Goal: Task Accomplishment & Management: Manage account settings

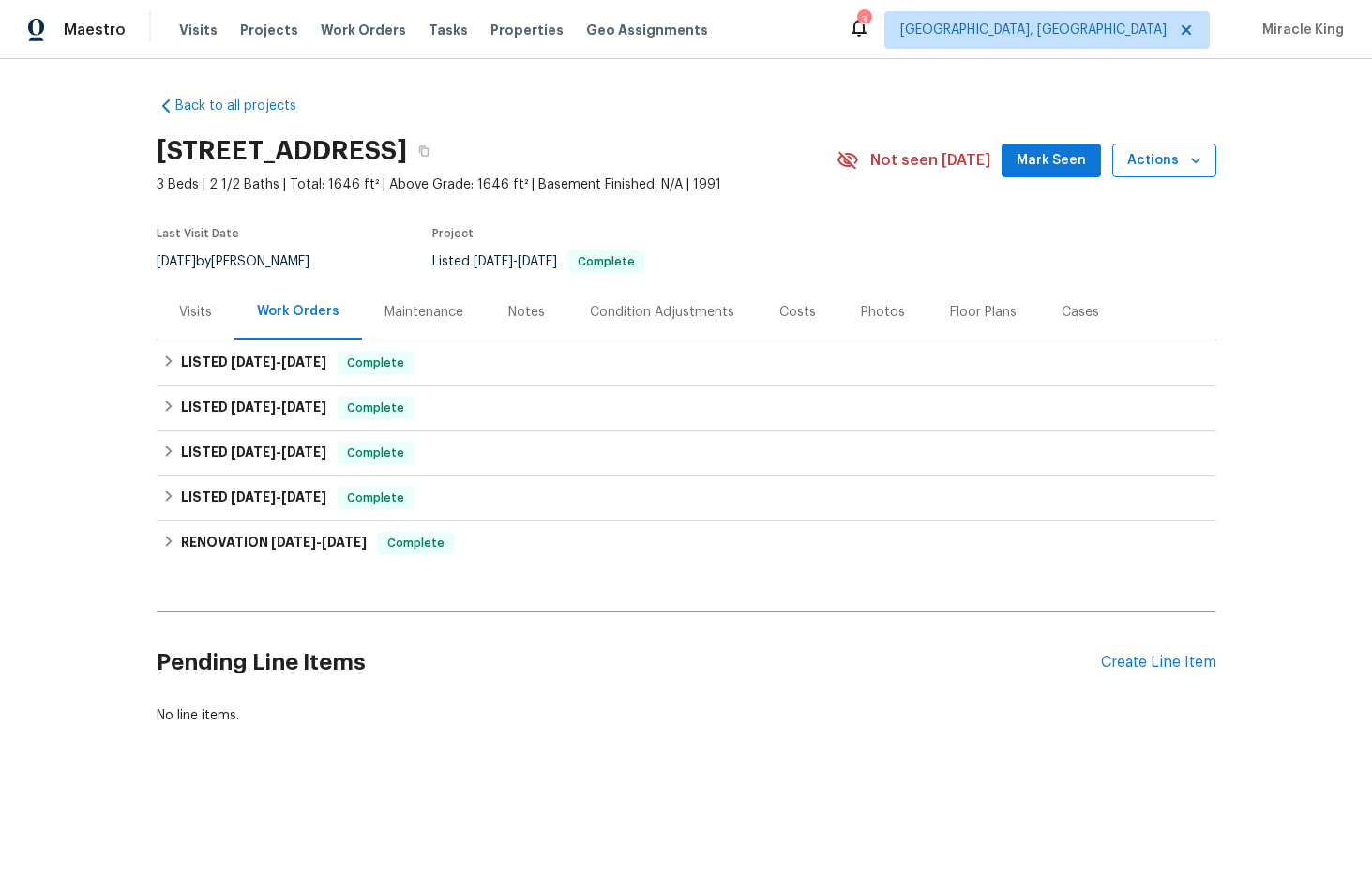
click at [1159, 165] on span "Actions" at bounding box center [1164, 161] width 74 height 23
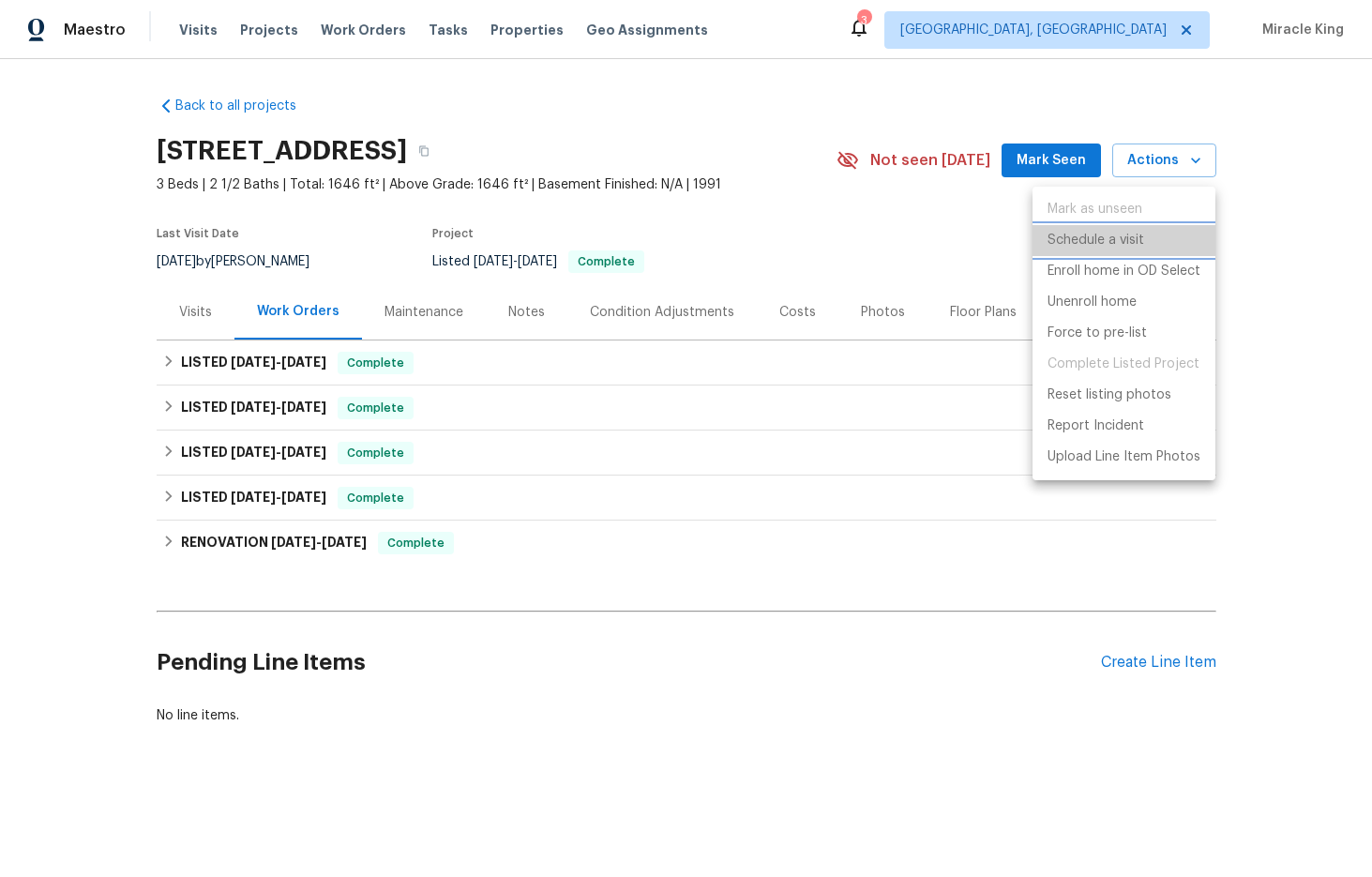
click at [1135, 233] on p "Schedule a visit" at bounding box center [1096, 240] width 96 height 19
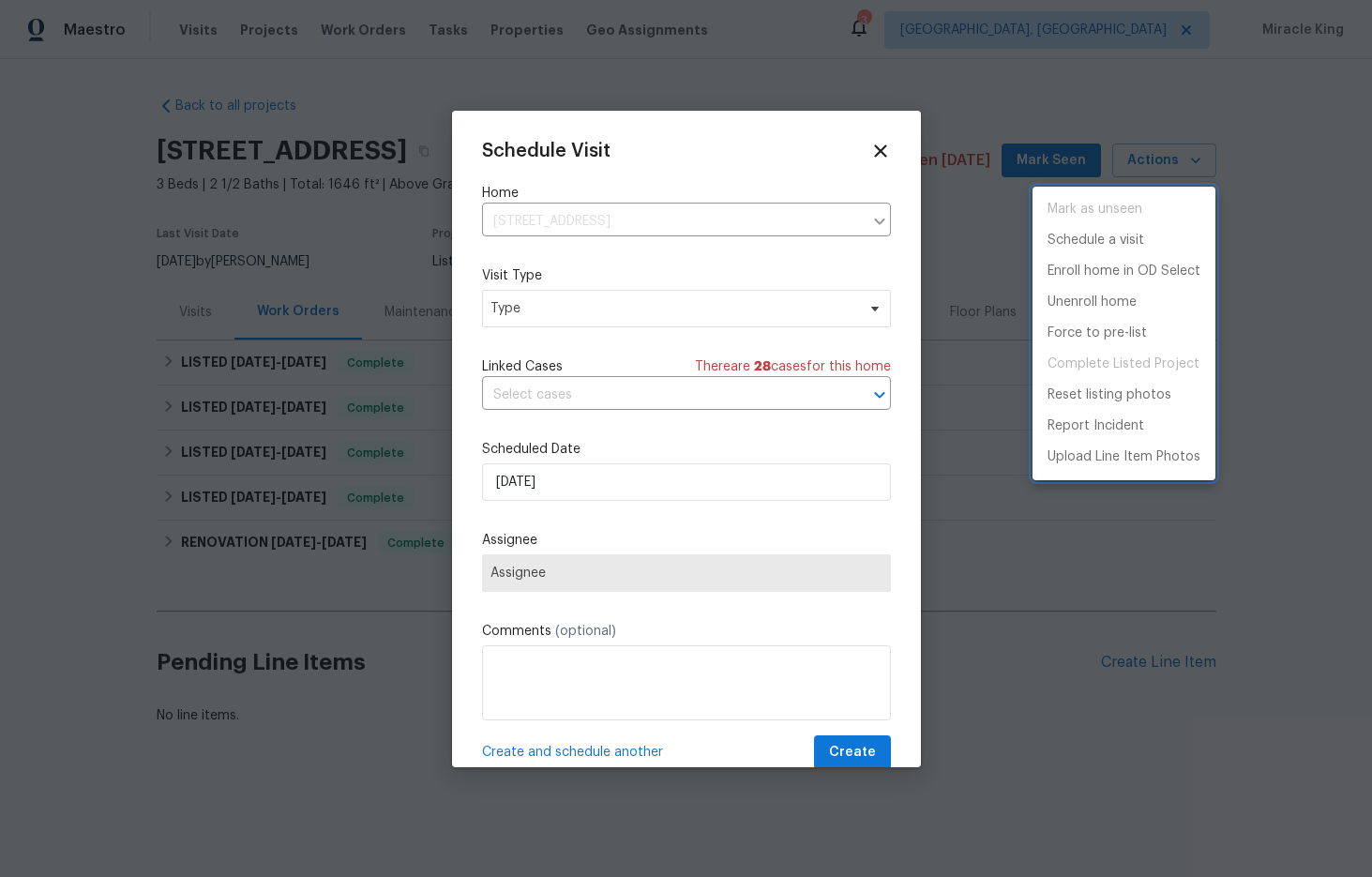
click at [784, 322] on div at bounding box center [686, 438] width 1372 height 877
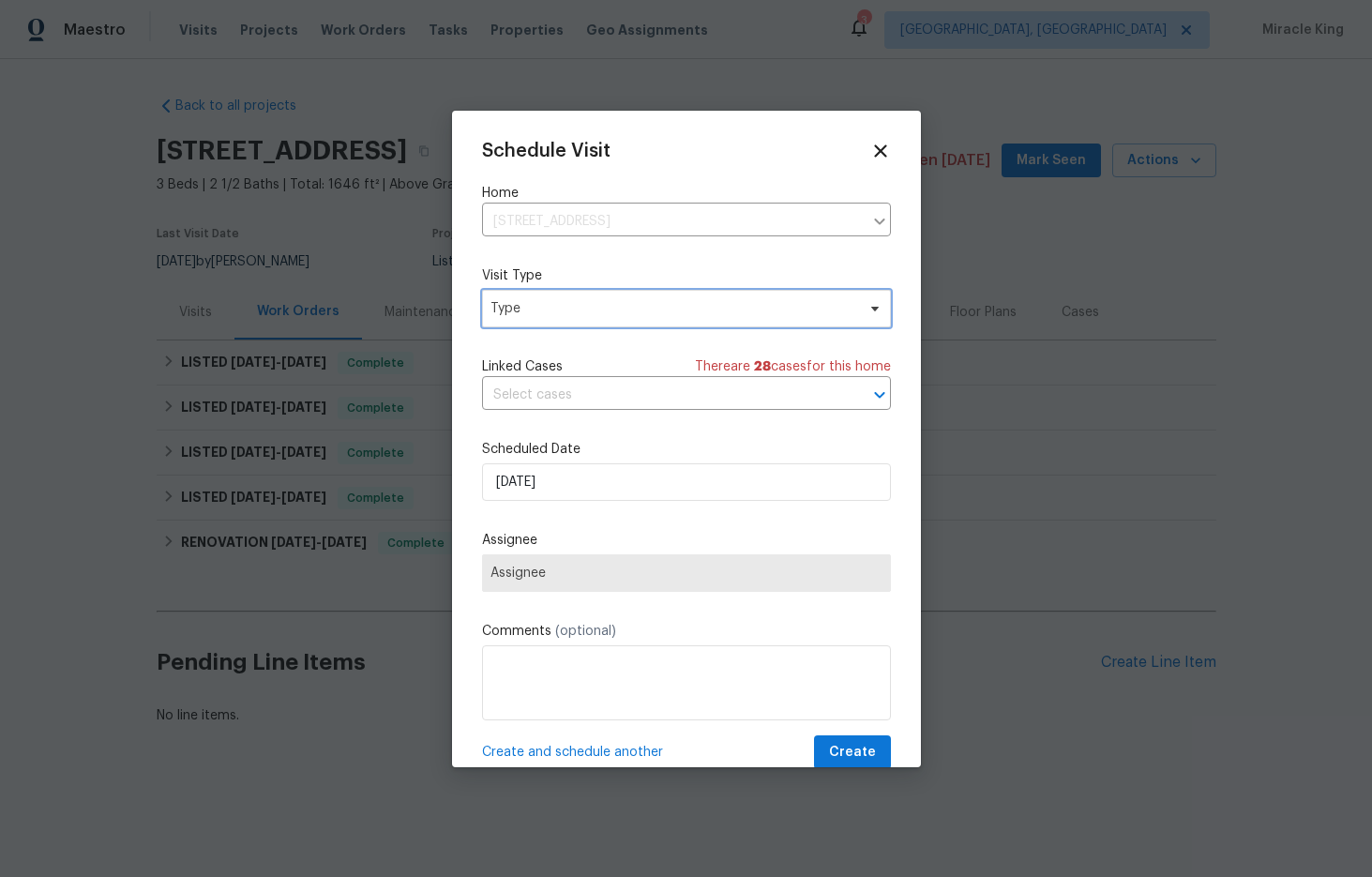
click at [743, 317] on span "Type" at bounding box center [673, 307] width 364 height 18
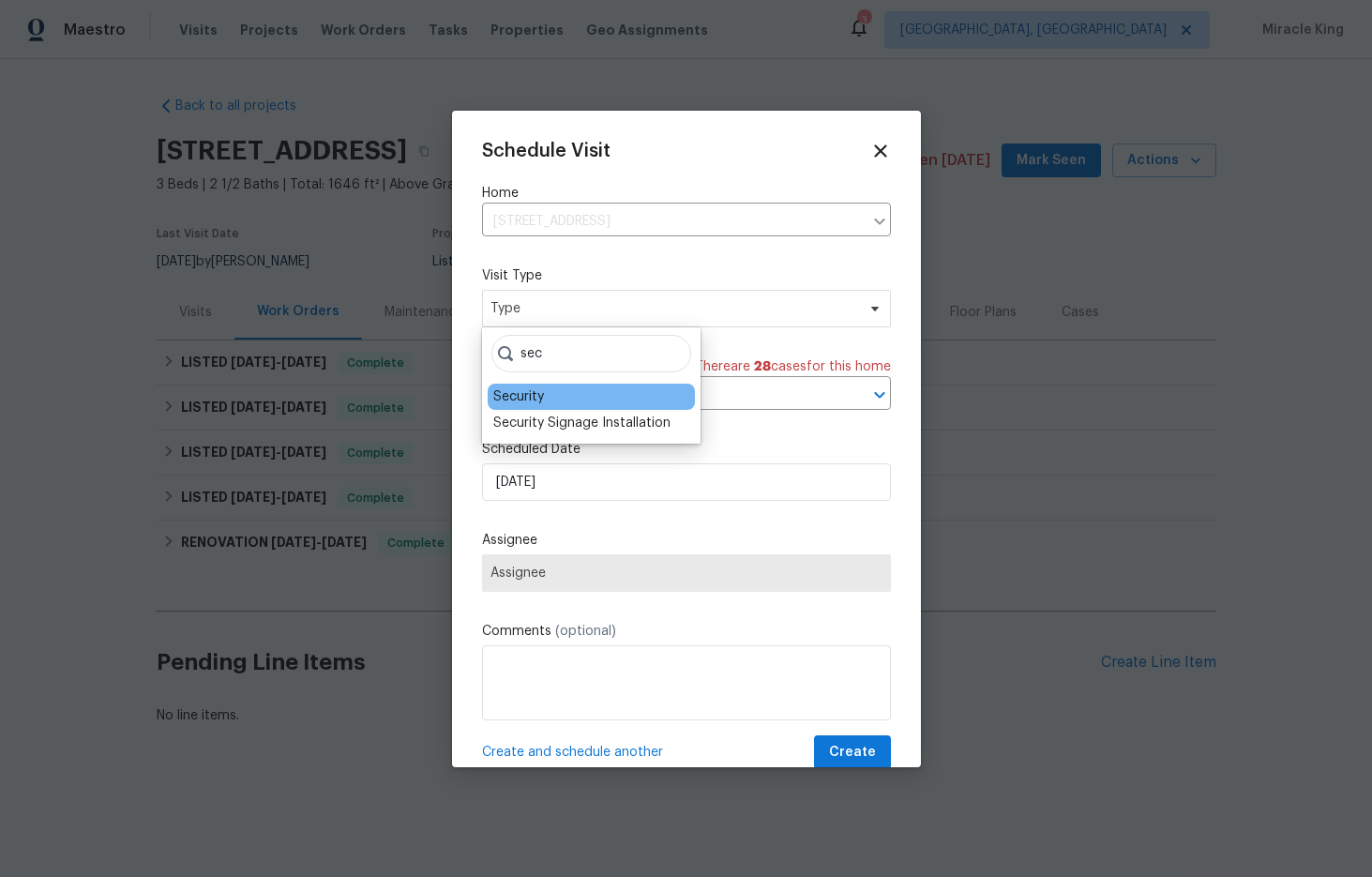
type input "sec"
click at [581, 401] on div "Security" at bounding box center [591, 396] width 207 height 26
click at [541, 397] on div "Security" at bounding box center [519, 396] width 51 height 18
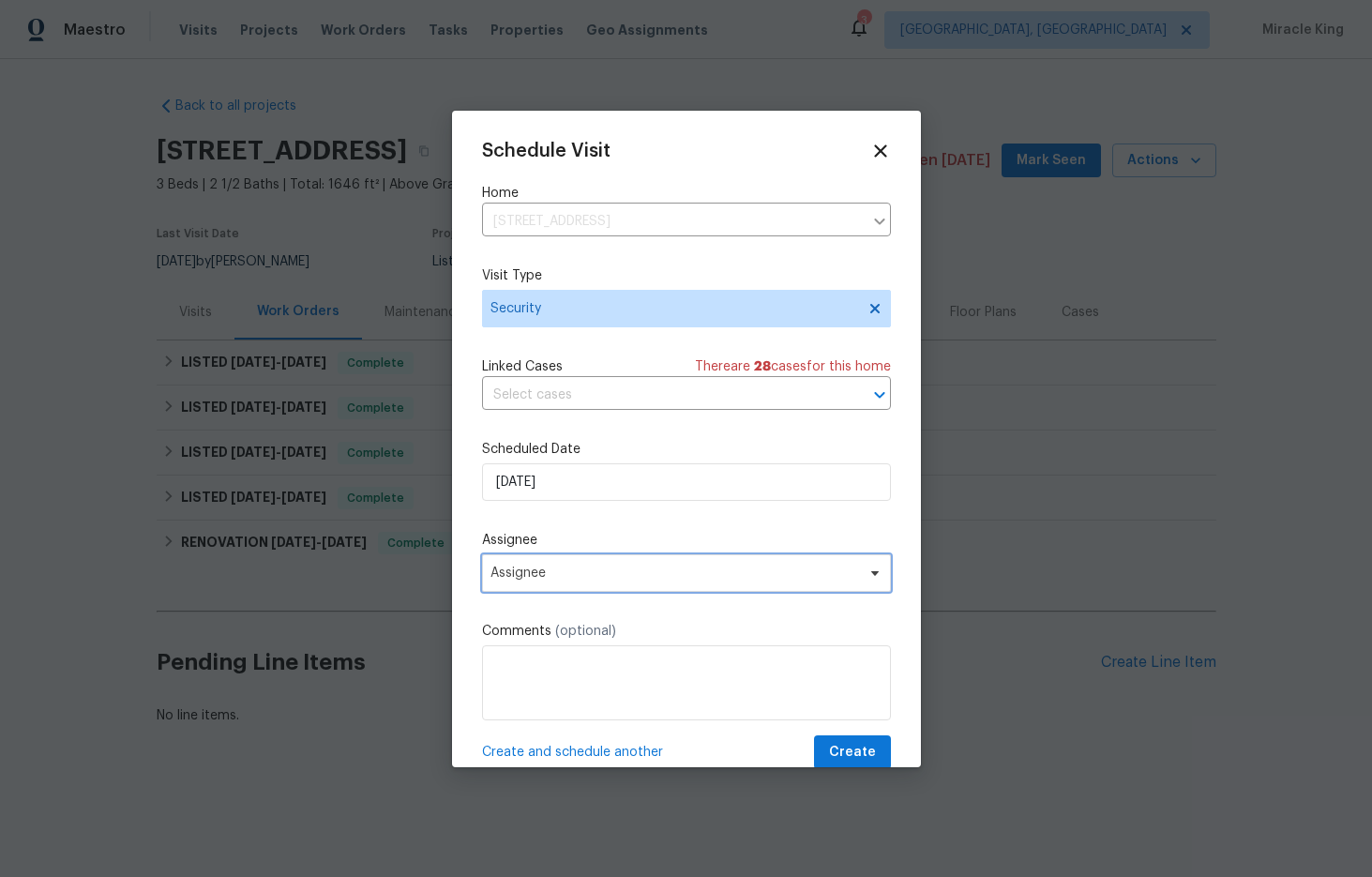
click at [538, 586] on span "Assignee" at bounding box center [686, 572] width 409 height 38
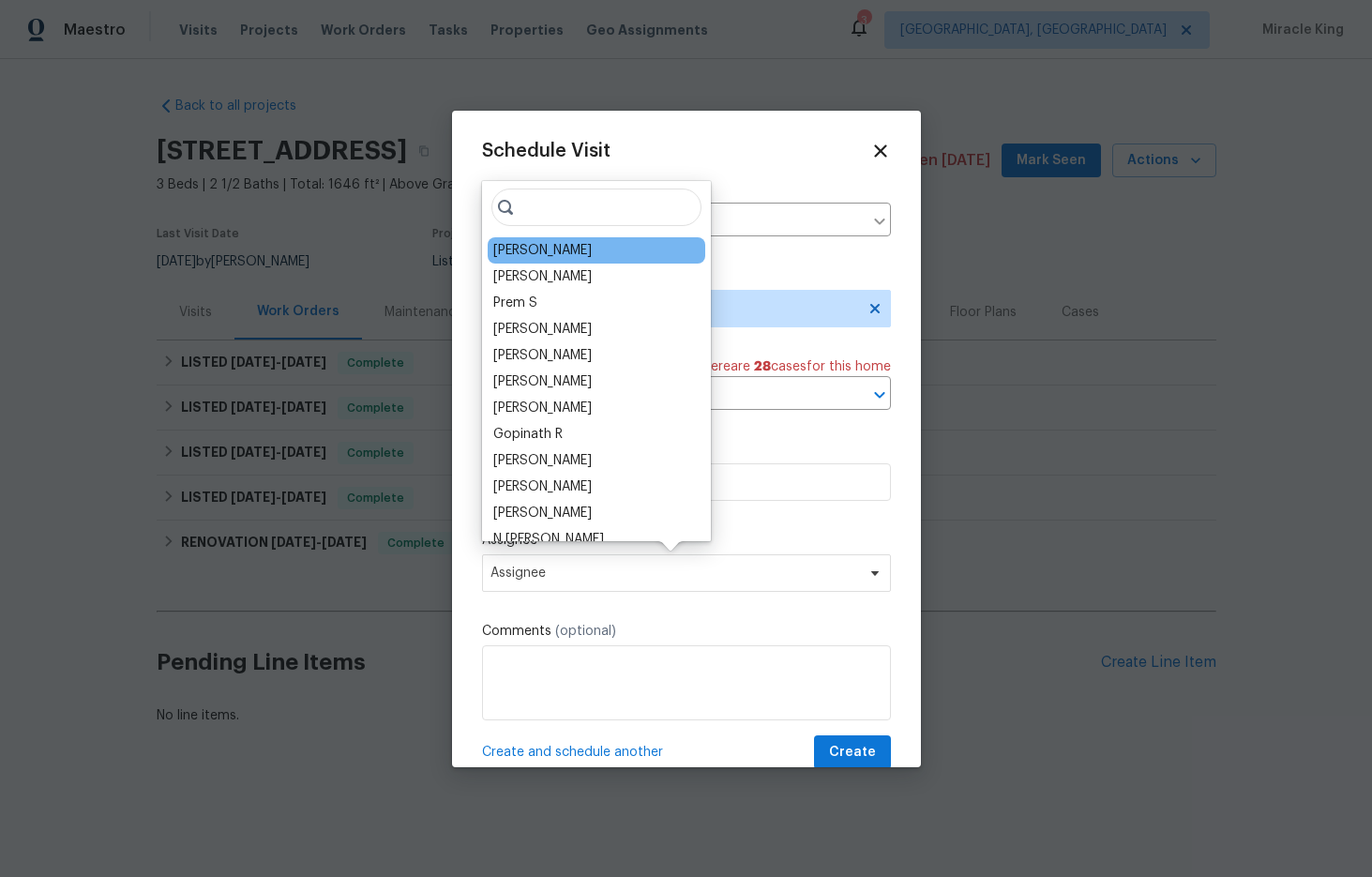
click at [622, 248] on div "[PERSON_NAME]" at bounding box center [597, 250] width 218 height 26
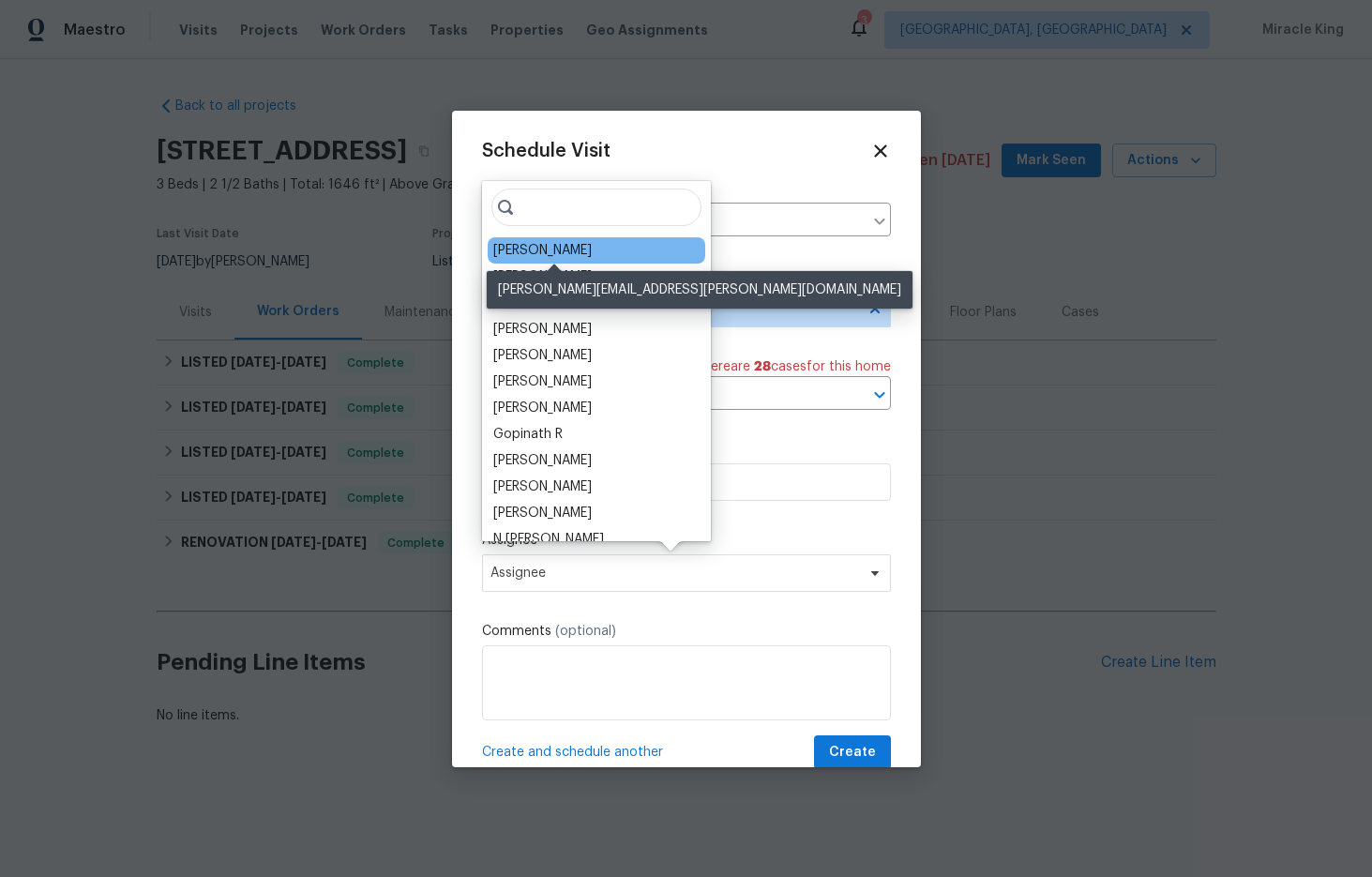
click at [583, 249] on div "[PERSON_NAME]" at bounding box center [543, 250] width 98 height 18
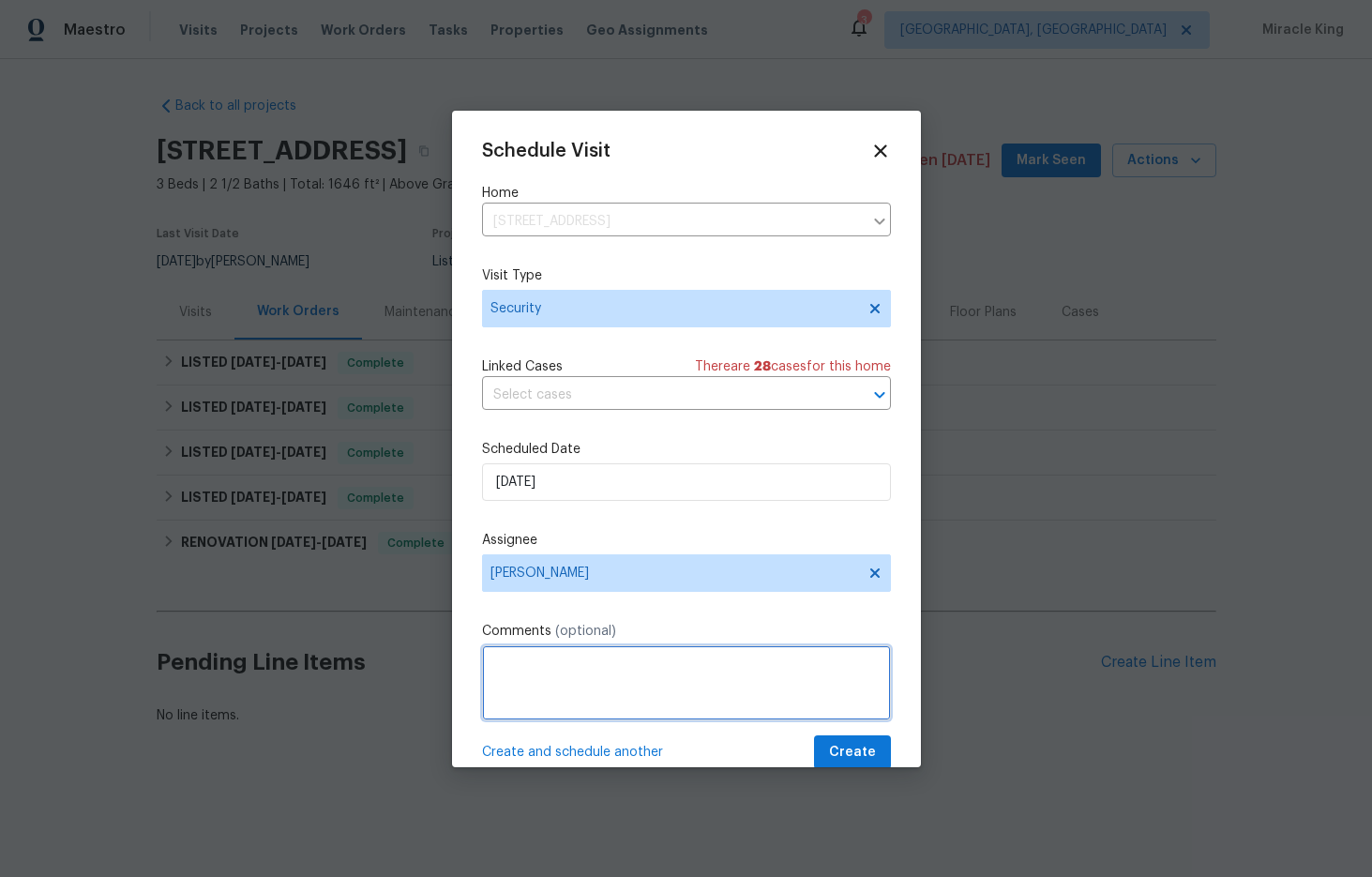
click at [578, 668] on textarea at bounding box center [686, 682] width 409 height 75
type textarea "Hi, the back door is open please close and secure to avoid rental scam thank yo…"
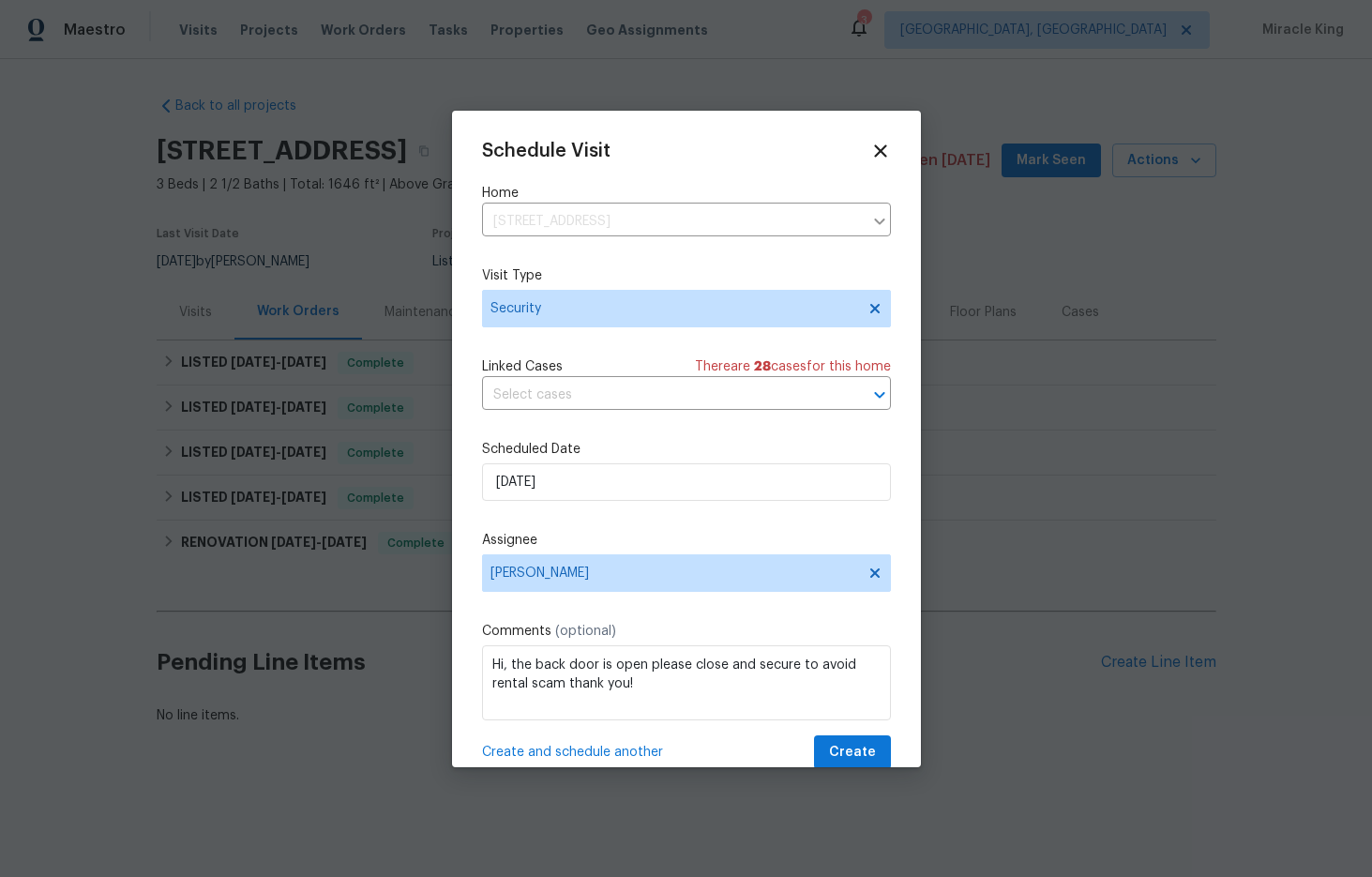
click at [820, 614] on div "Schedule Visit Home 11301 Mansfield Crossing Ct, North Chesterfield, VA 23236 ​…" at bounding box center [686, 455] width 409 height 629
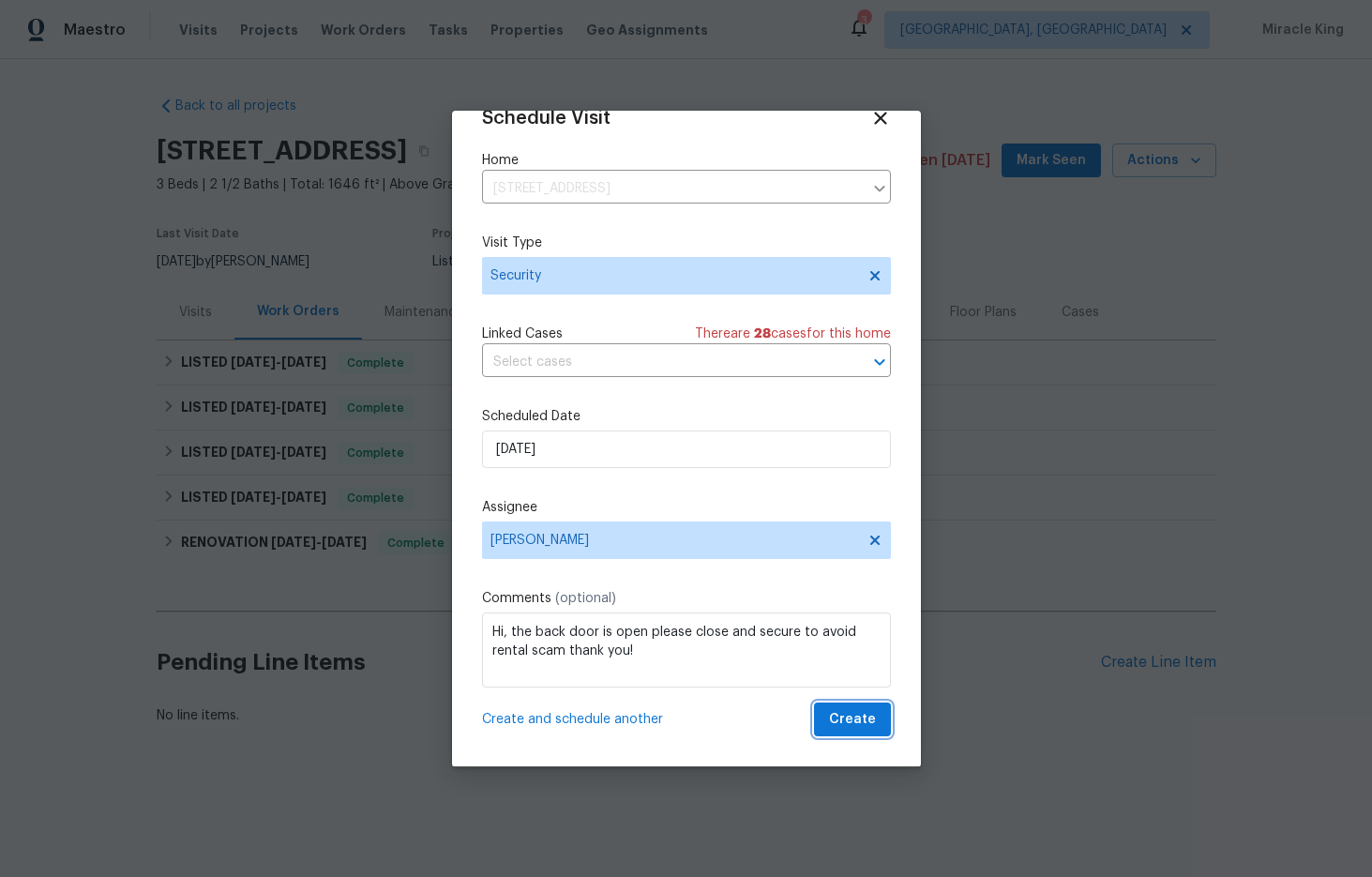
click at [850, 714] on span "Create" at bounding box center [852, 719] width 47 height 23
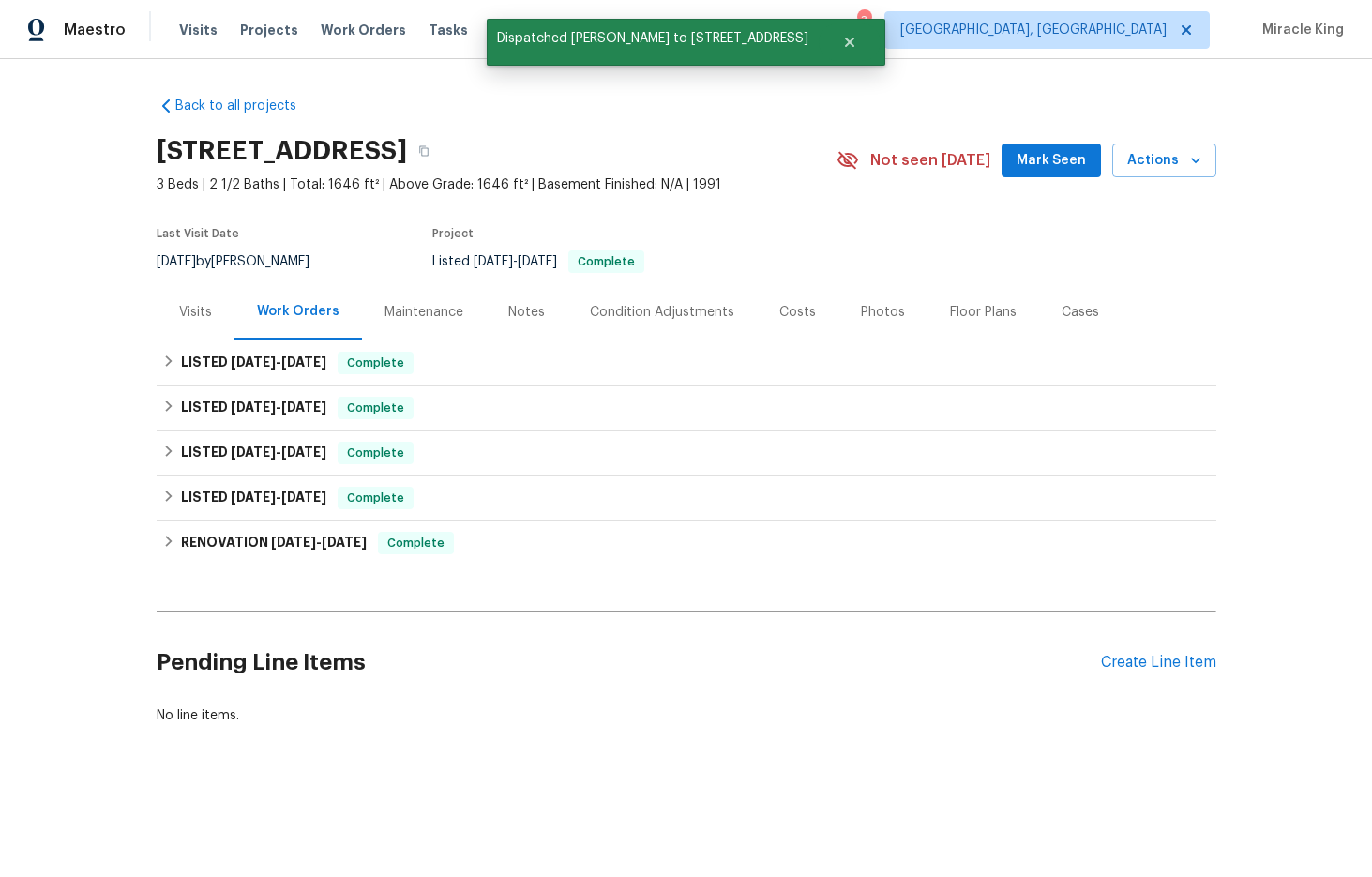
click at [315, 273] on div "9/8/2025 by Christopher Neilson" at bounding box center [244, 261] width 175 height 22
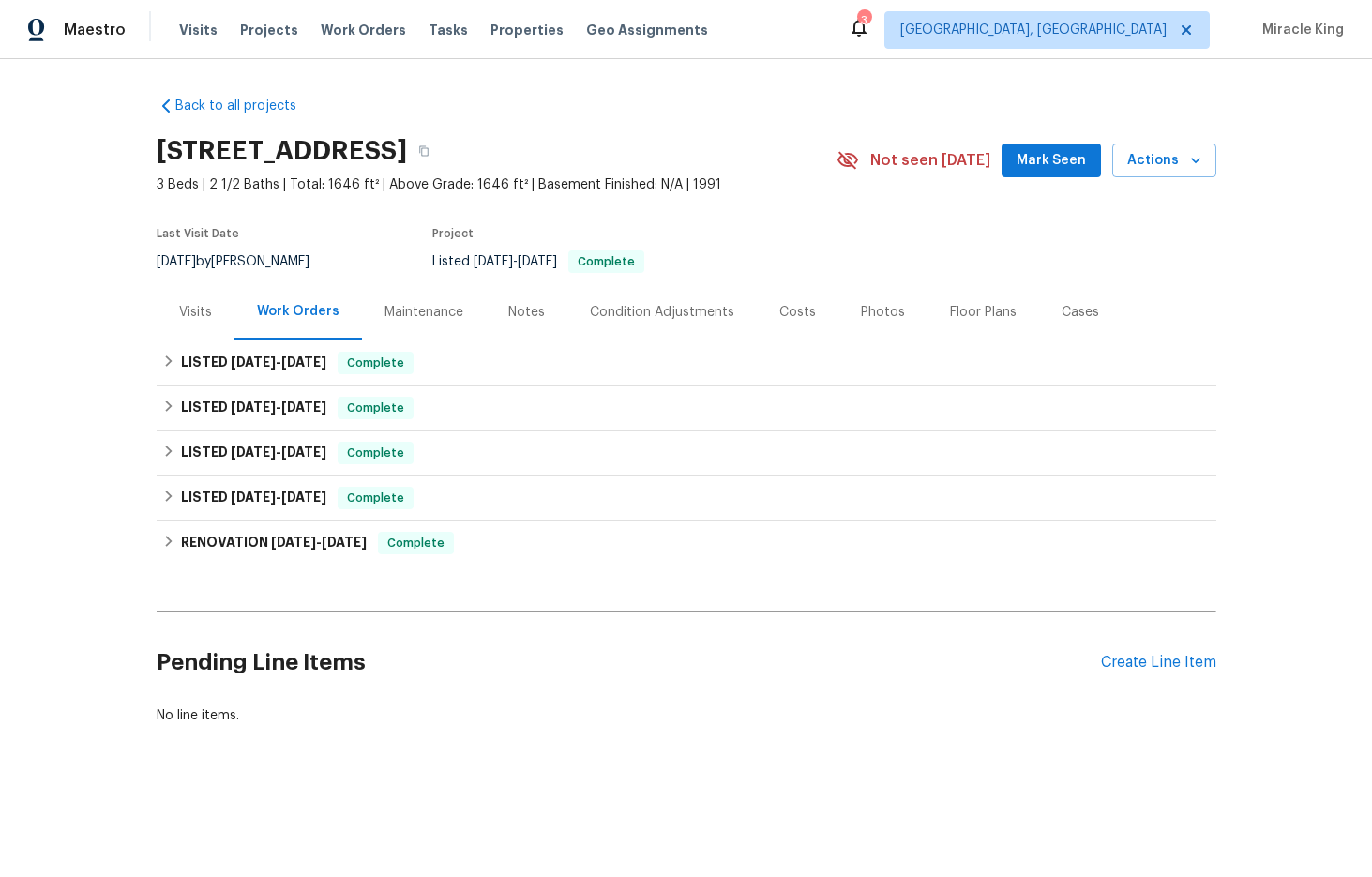
click at [216, 329] on div "Visits" at bounding box center [195, 311] width 78 height 55
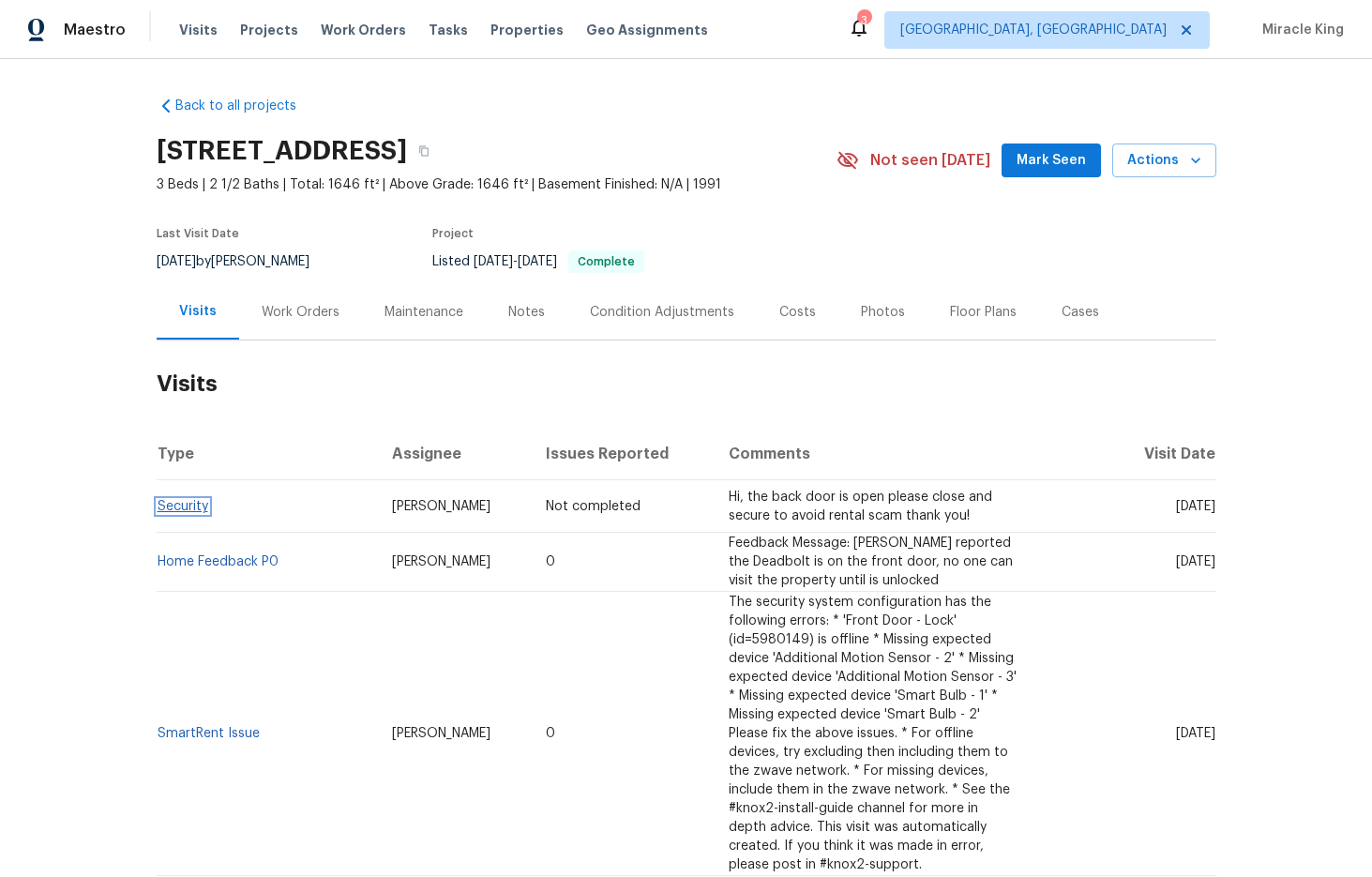
click at [193, 513] on link "Security" at bounding box center [182, 506] width 51 height 13
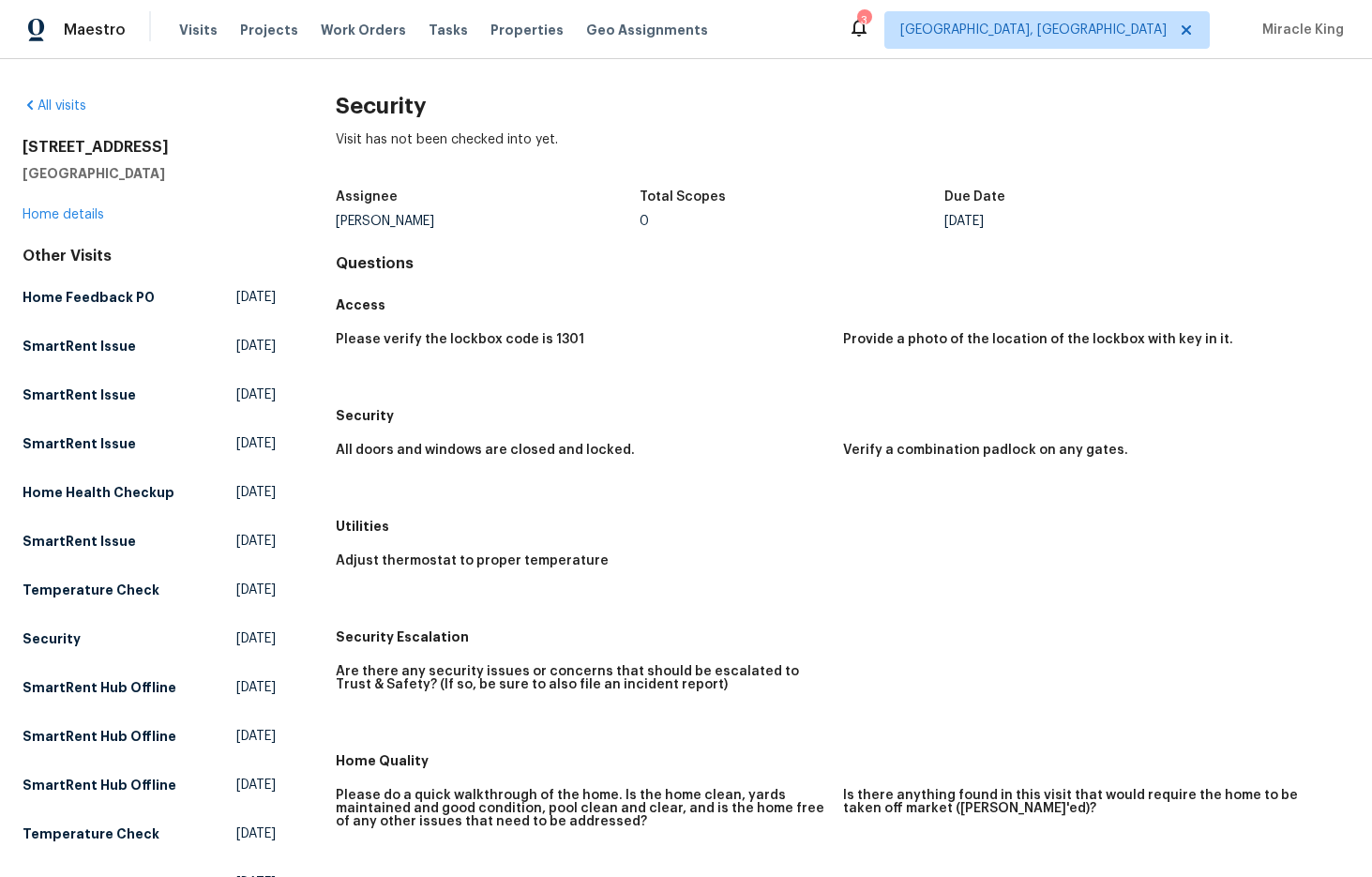
click at [743, 361] on figure "Please verify the lockbox code is 1301" at bounding box center [588, 359] width 506 height 54
click at [47, 102] on link "All visits" at bounding box center [54, 106] width 64 height 13
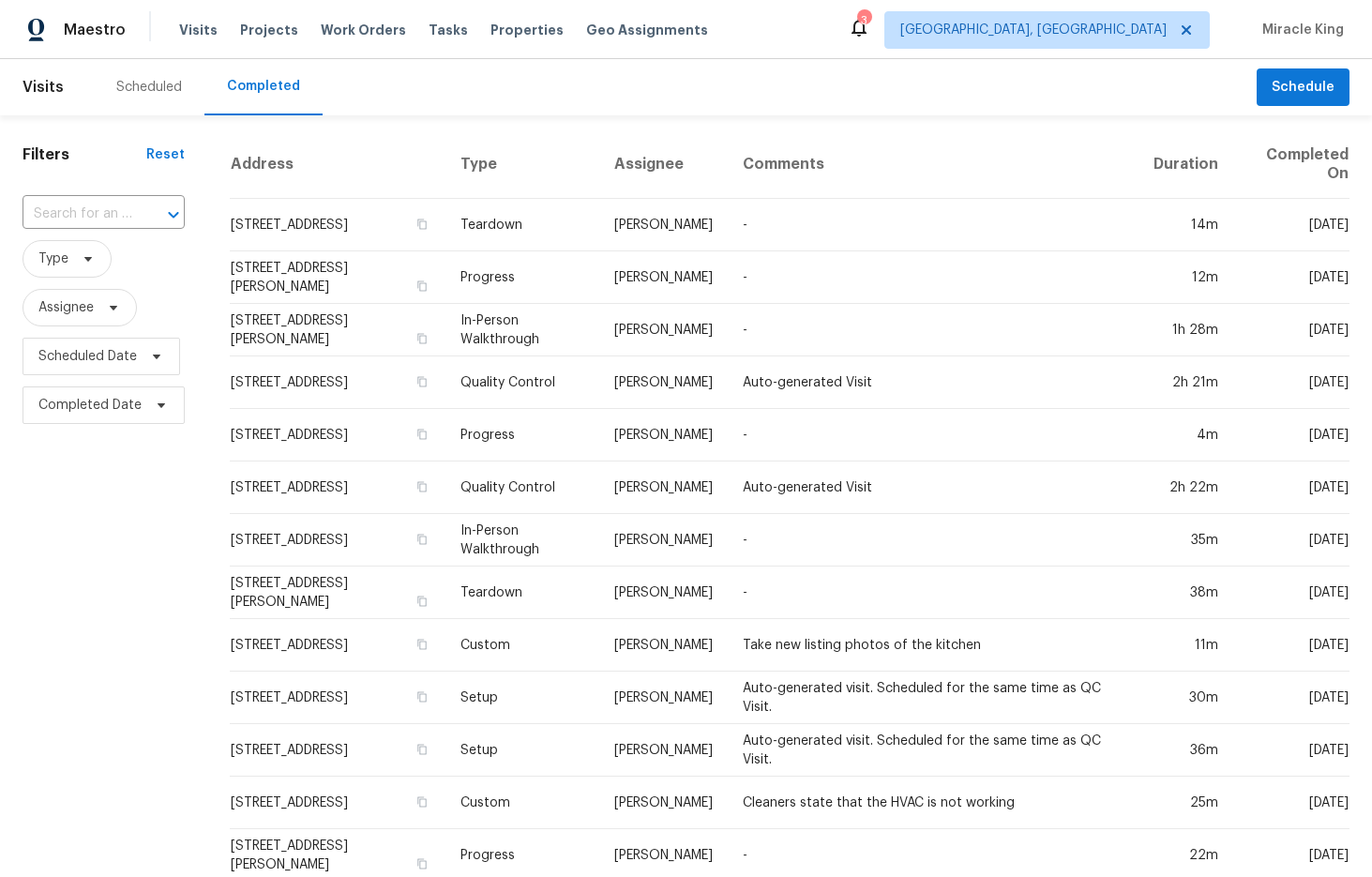
click at [162, 102] on div "Scheduled" at bounding box center [148, 87] width 111 height 56
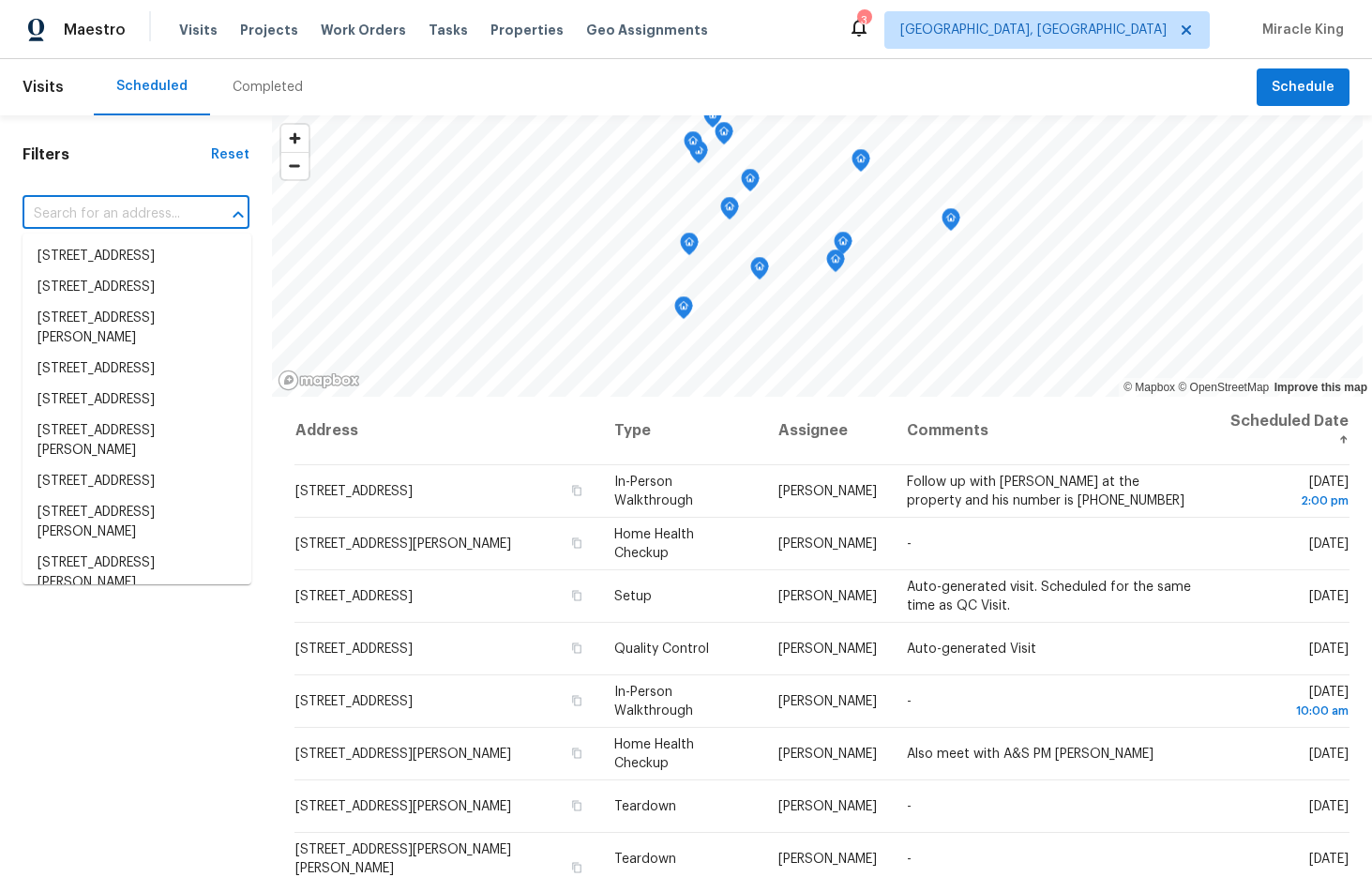
click at [136, 209] on input "text" at bounding box center [109, 214] width 175 height 29
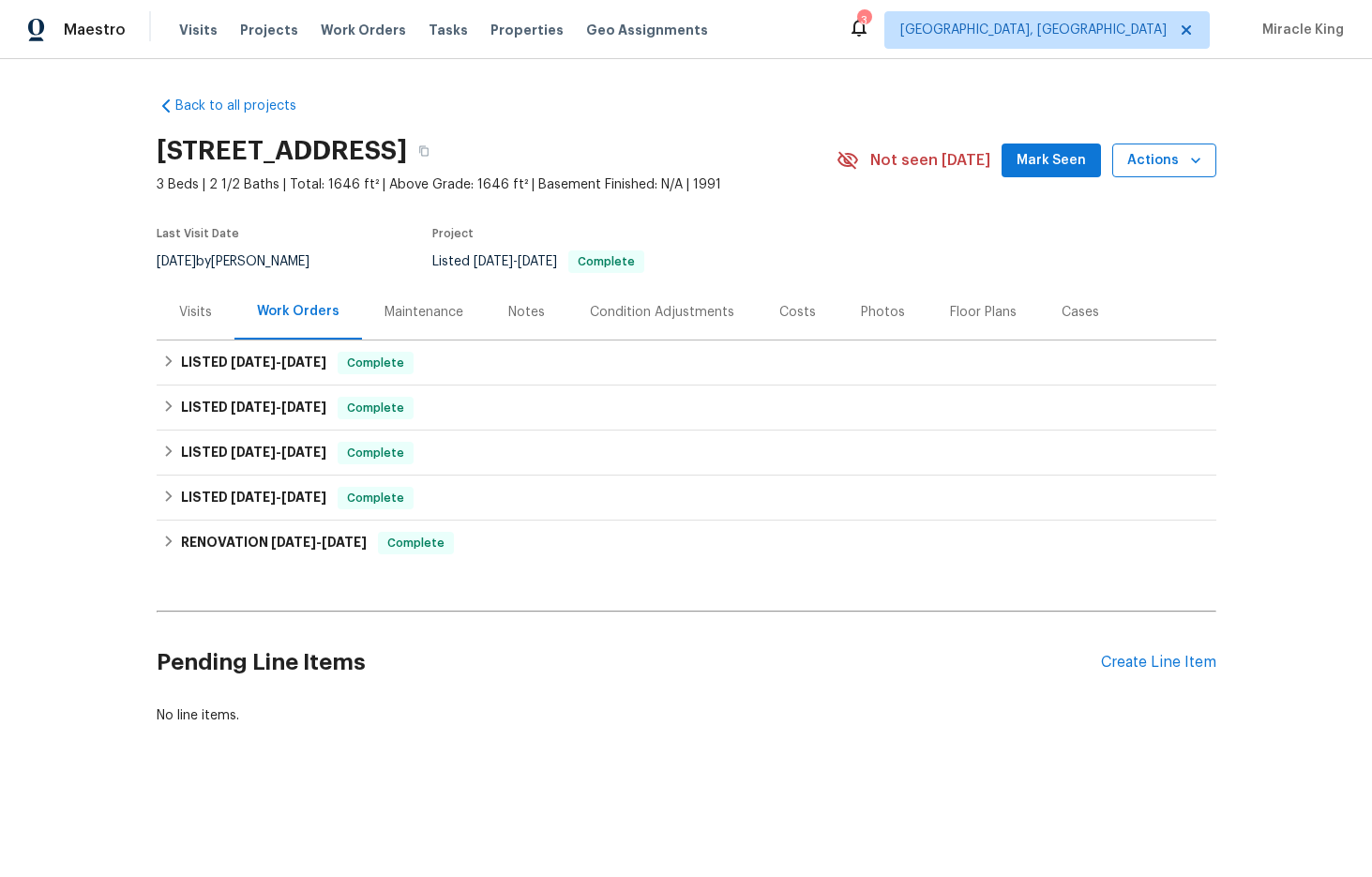
click at [1182, 166] on span "Actions" at bounding box center [1164, 161] width 74 height 23
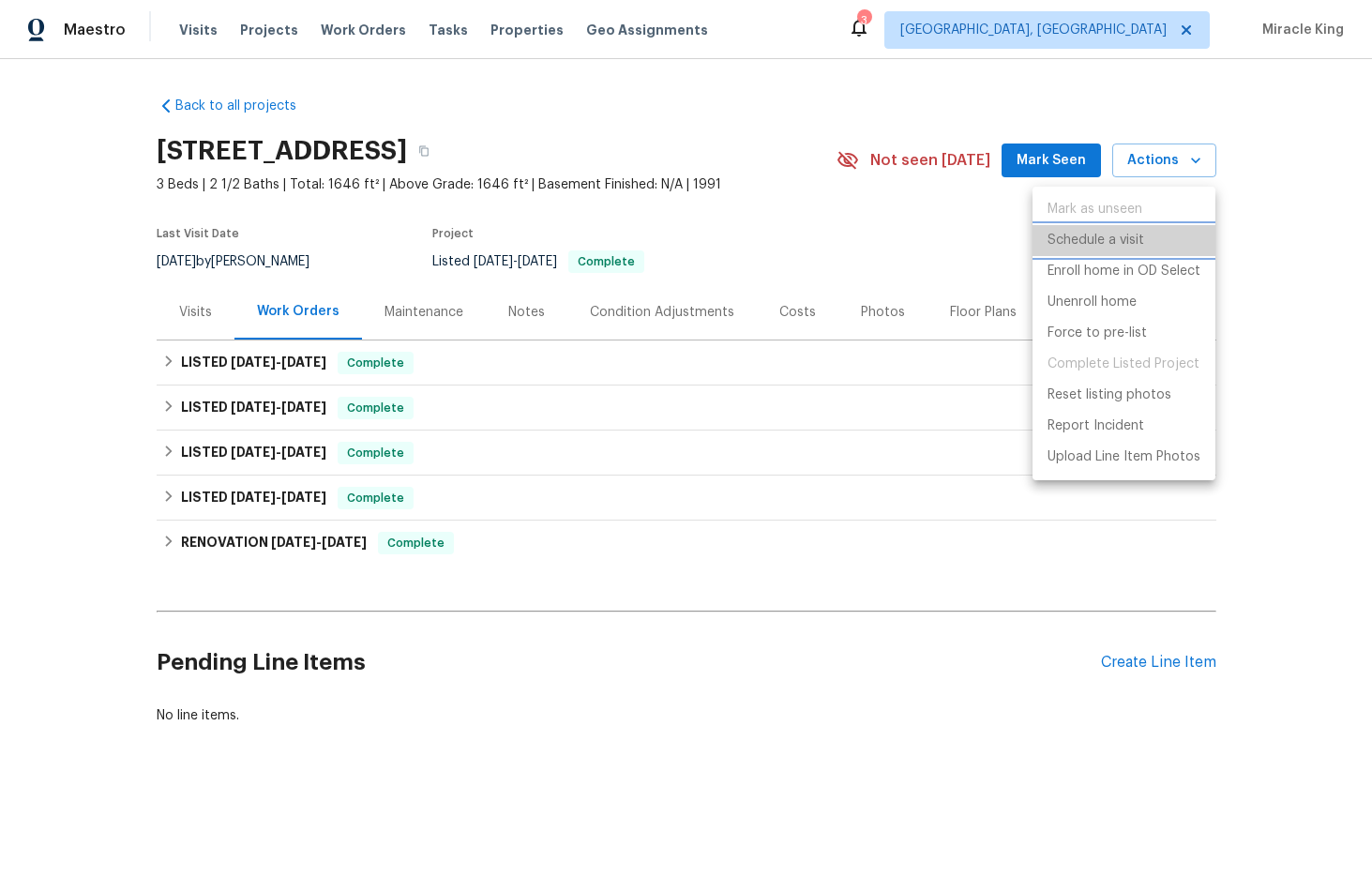
click at [1135, 243] on p "Schedule a visit" at bounding box center [1096, 240] width 96 height 19
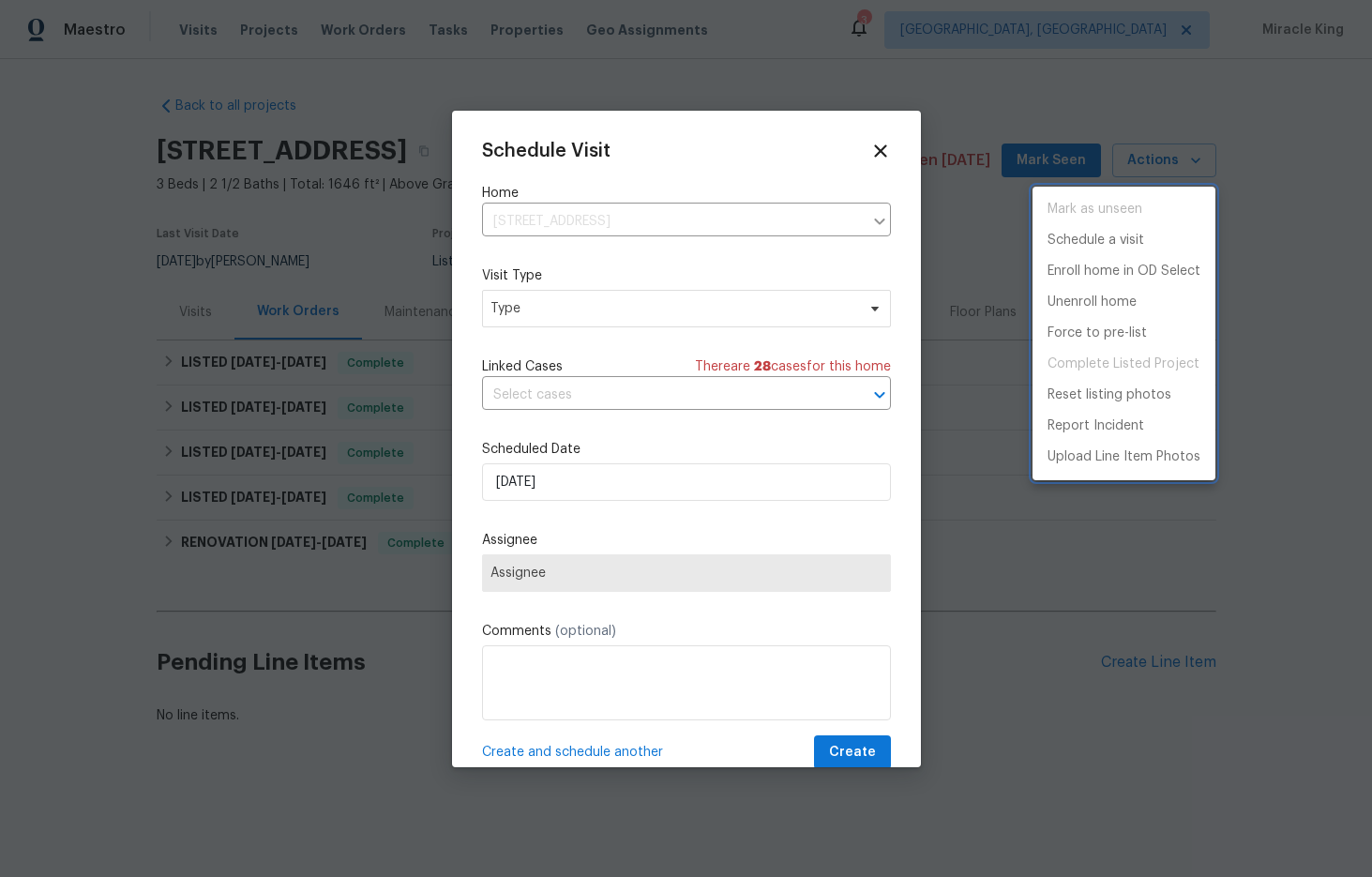
click at [881, 140] on div at bounding box center [686, 438] width 1372 height 877
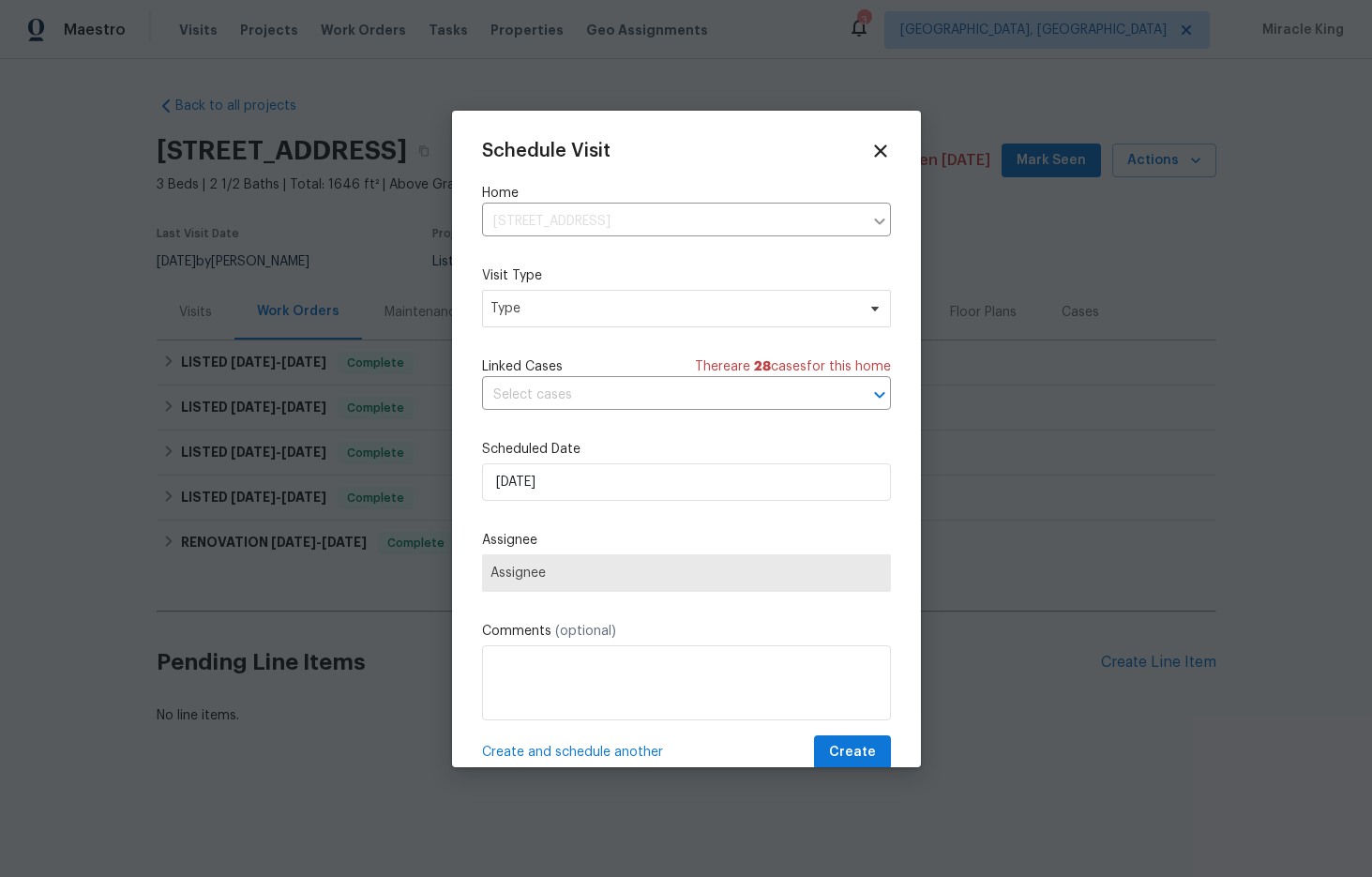
click at [873, 164] on div "Schedule Visit Home [STREET_ADDRESS] ​ Visit Type Type Linked Cases There are 2…" at bounding box center [686, 455] width 409 height 629
click at [878, 154] on icon at bounding box center [880, 150] width 21 height 21
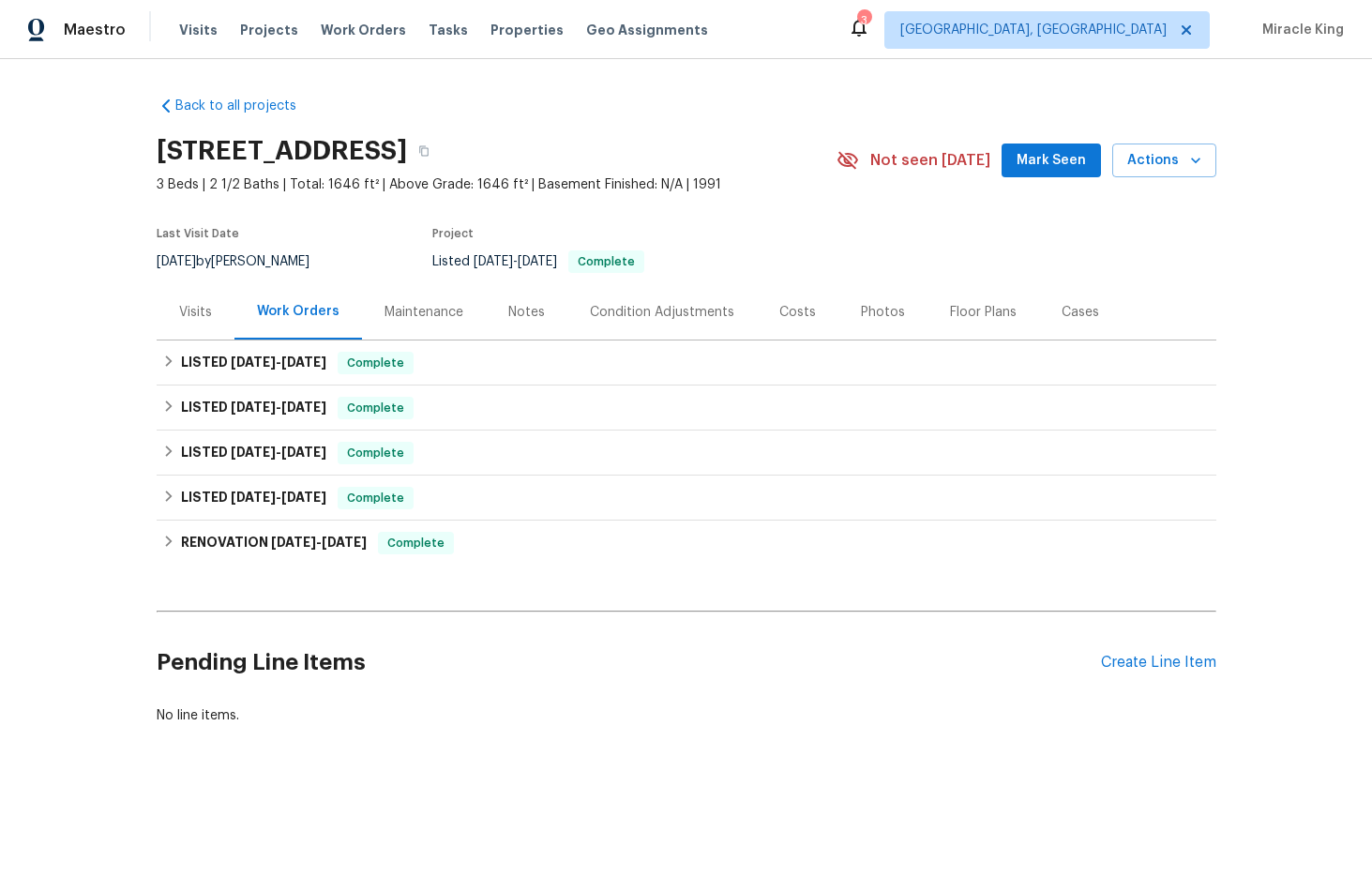
click at [768, 654] on h2 "Pending Line Items" at bounding box center [629, 662] width 945 height 87
click at [221, 339] on div "Visits" at bounding box center [195, 311] width 78 height 55
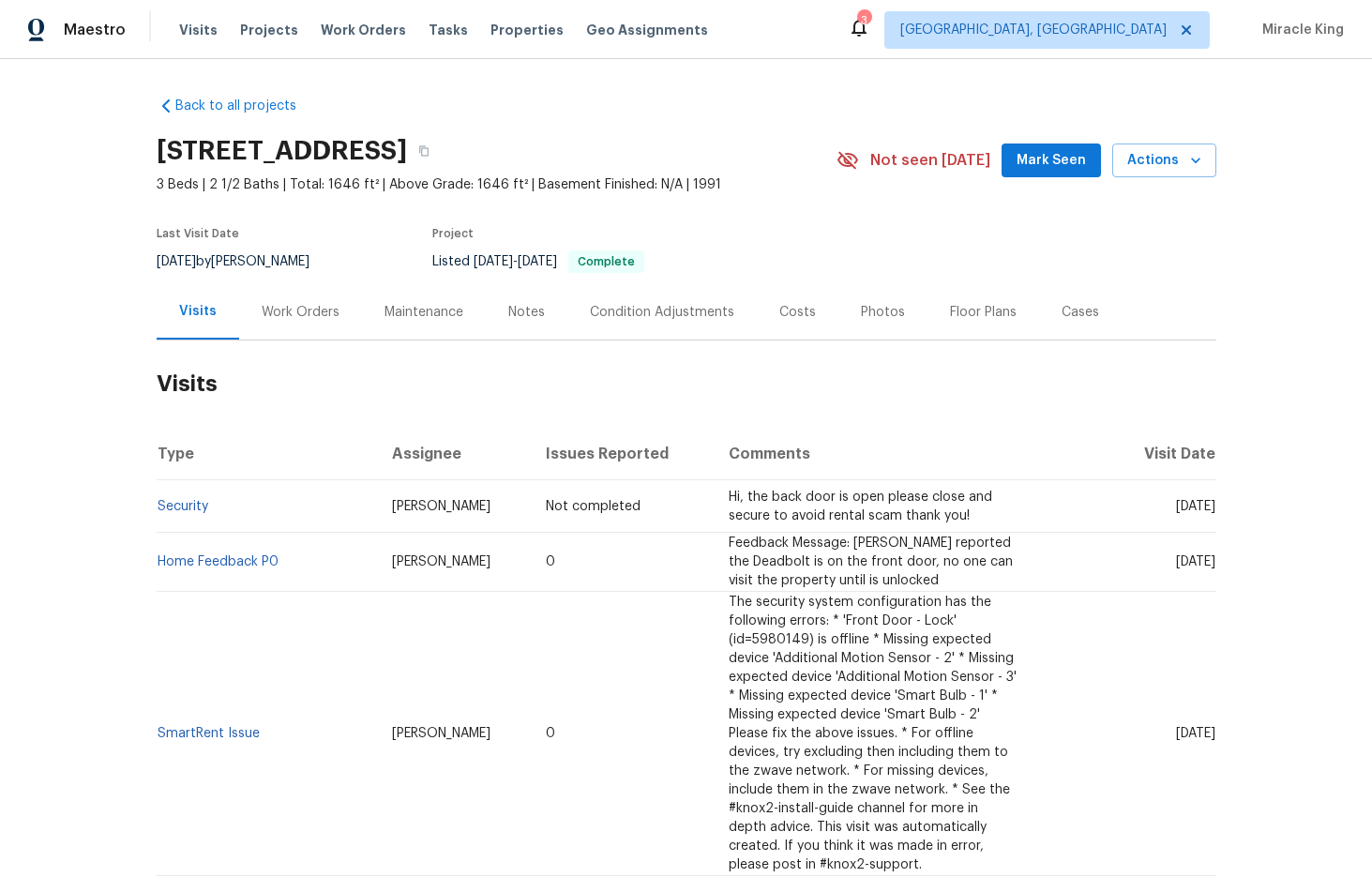
click at [455, 513] on span "[PERSON_NAME]" at bounding box center [442, 506] width 98 height 13
click at [490, 456] on th "Assignee" at bounding box center [454, 454] width 154 height 52
click at [180, 37] on span "Visits" at bounding box center [199, 29] width 39 height 18
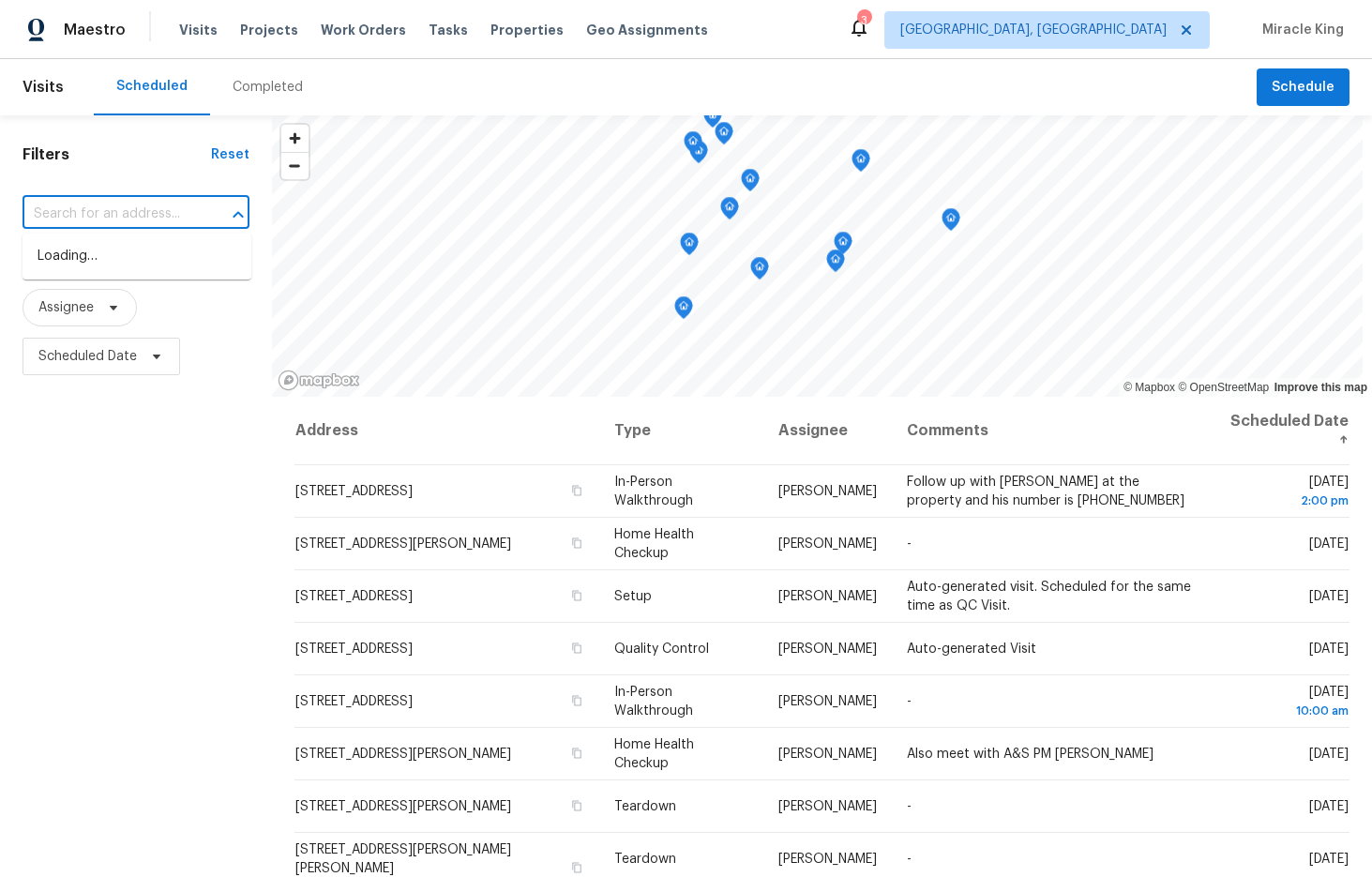
click at [121, 208] on input "text" at bounding box center [109, 214] width 175 height 29
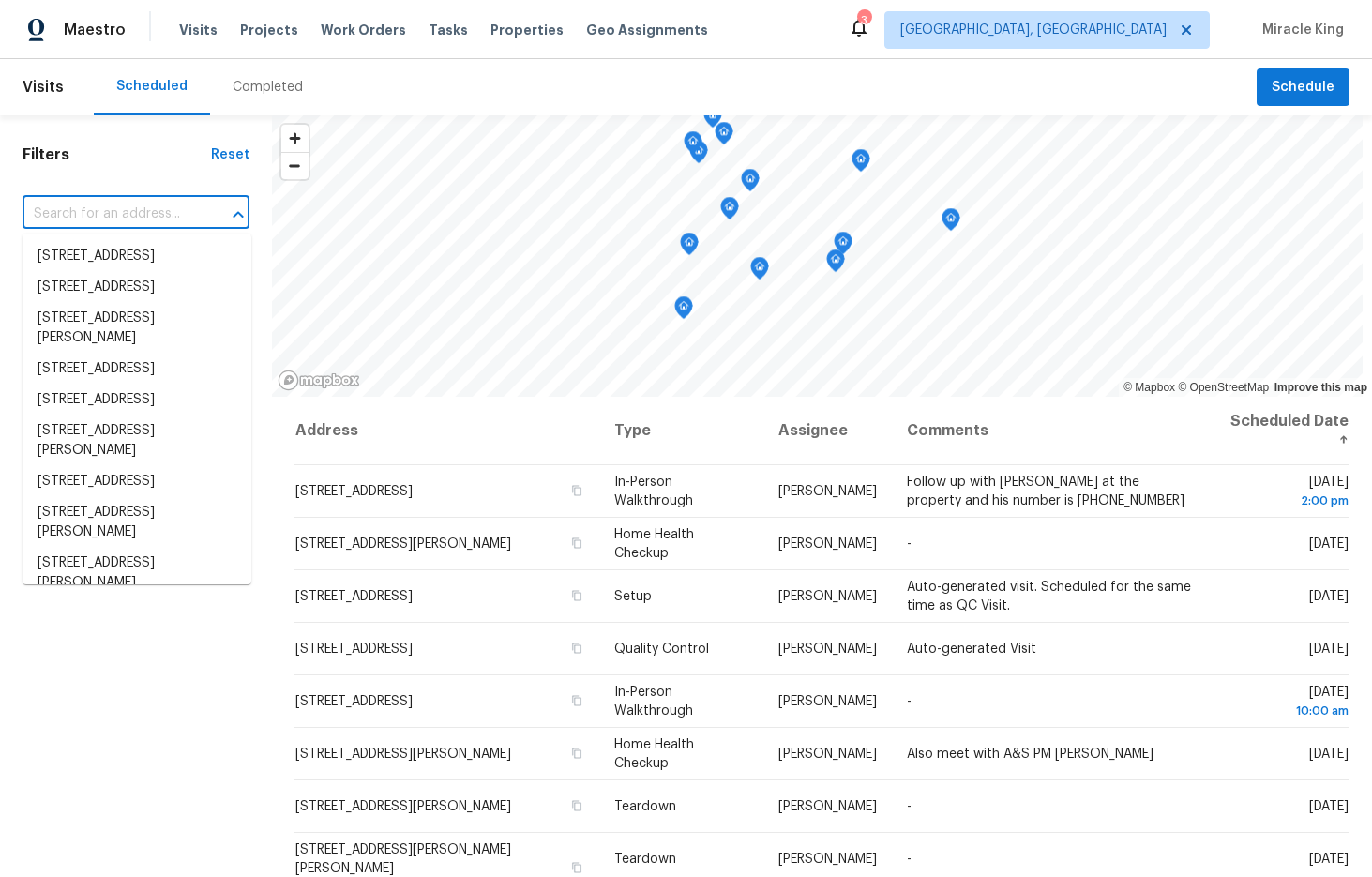
paste input "[STREET_ADDRESS],"
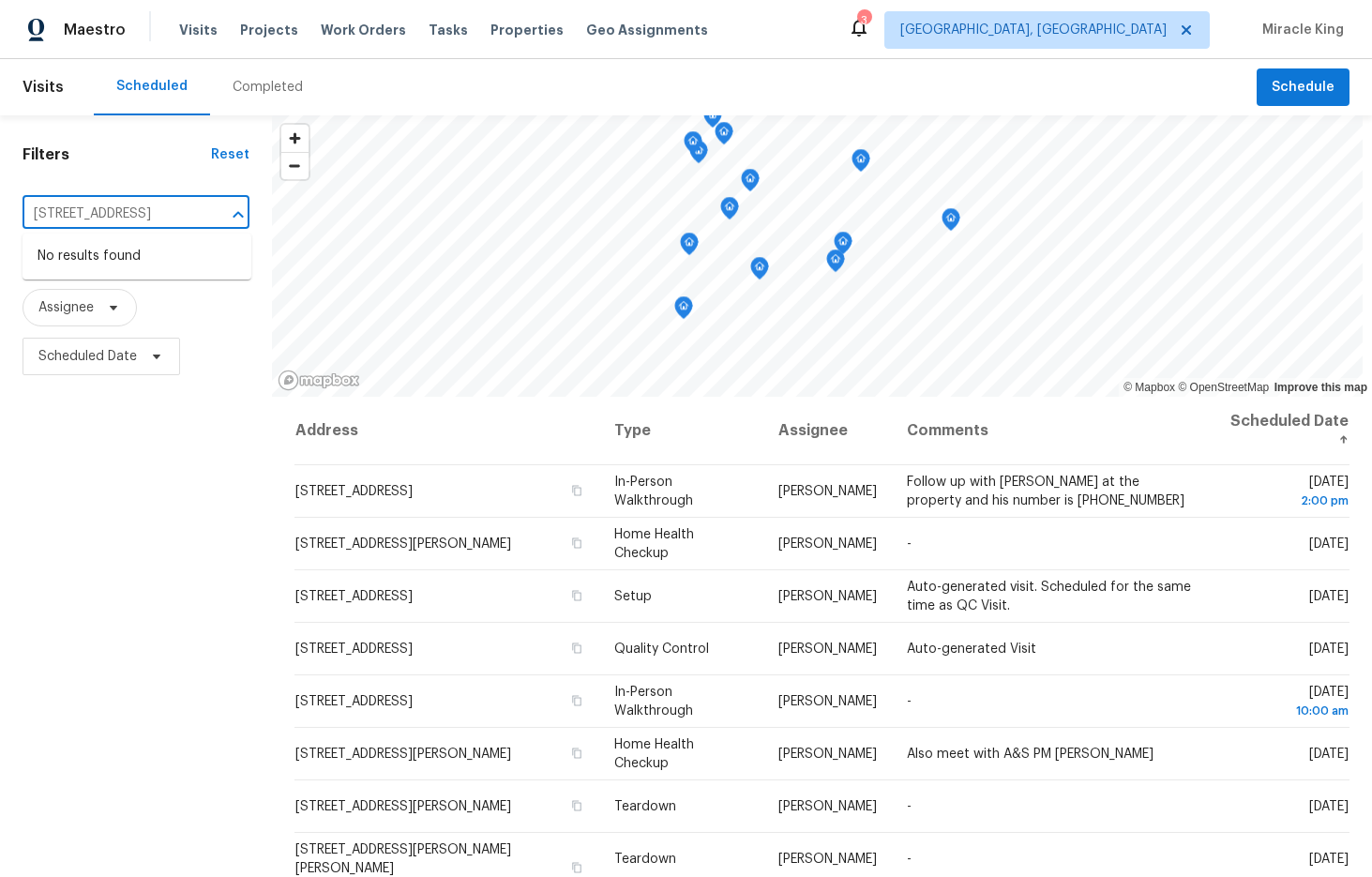
scroll to position [0, 10]
click at [205, 218] on div at bounding box center [225, 214] width 49 height 26
click at [195, 216] on input "[STREET_ADDRESS]" at bounding box center [109, 214] width 175 height 29
click at [60, 217] on input "[STREET_ADDRESS]" at bounding box center [109, 214] width 175 height 29
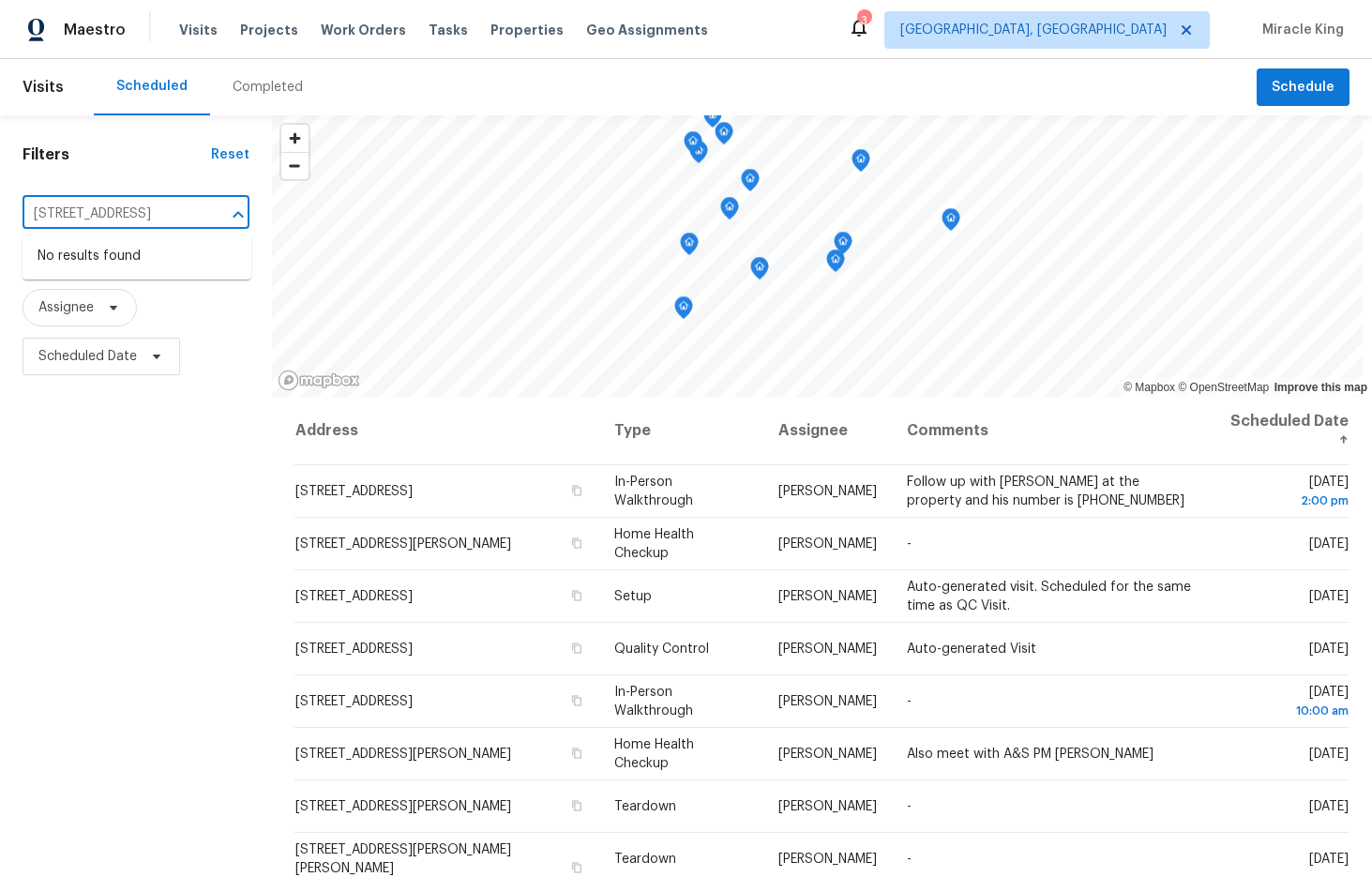
click at [200, 198] on div "[STREET_ADDRESS] ​" at bounding box center [135, 214] width 227 height 40
click at [201, 214] on div "[STREET_ADDRESS] ​" at bounding box center [135, 214] width 227 height 29
type input "[STREET_ADDRESS]"
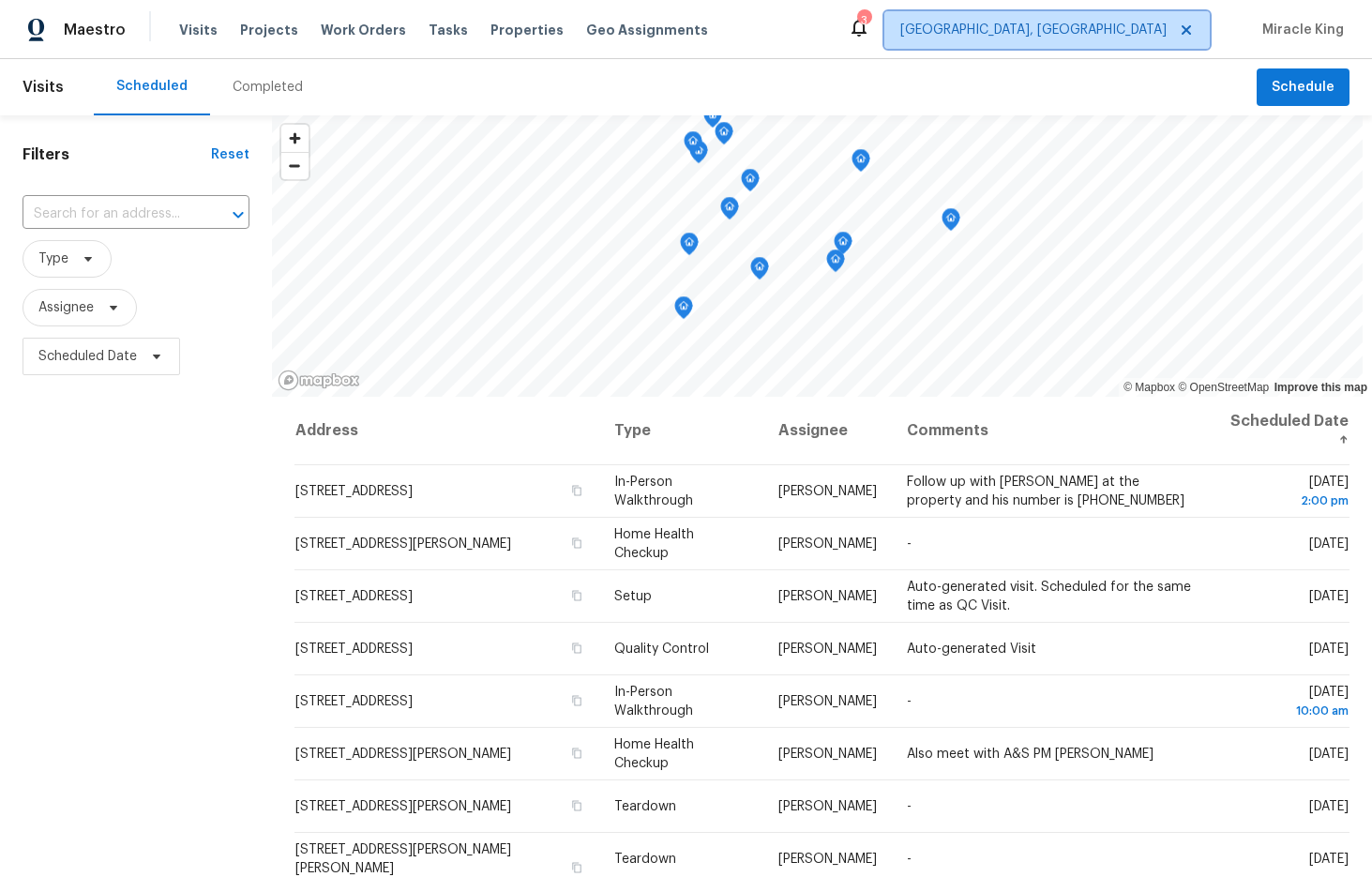
click at [1176, 37] on span at bounding box center [1183, 30] width 20 height 15
click at [1124, 38] on span "[GEOGRAPHIC_DATA], [GEOGRAPHIC_DATA]" at bounding box center [1034, 29] width 266 height 18
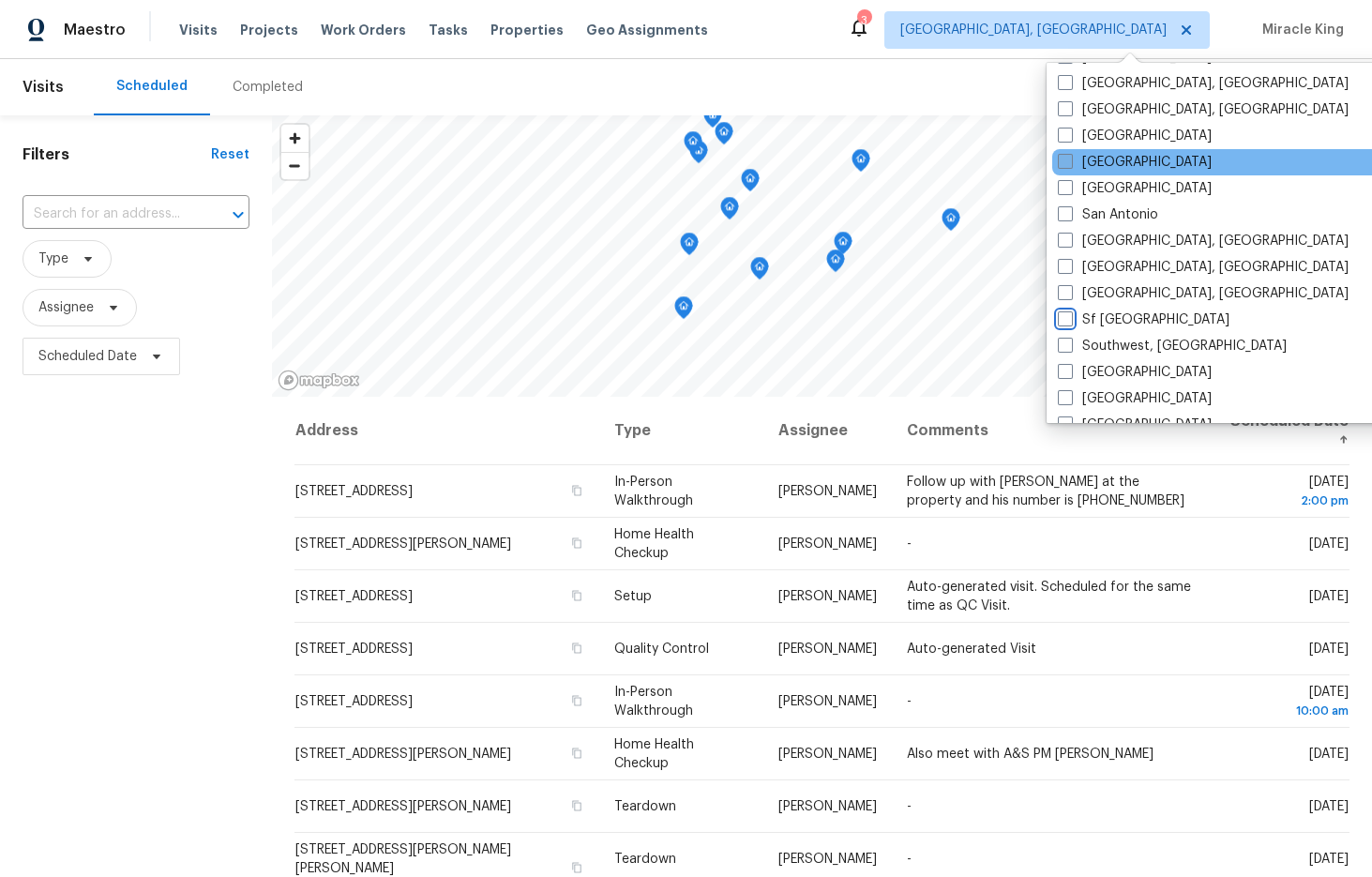
scroll to position [1180, 0]
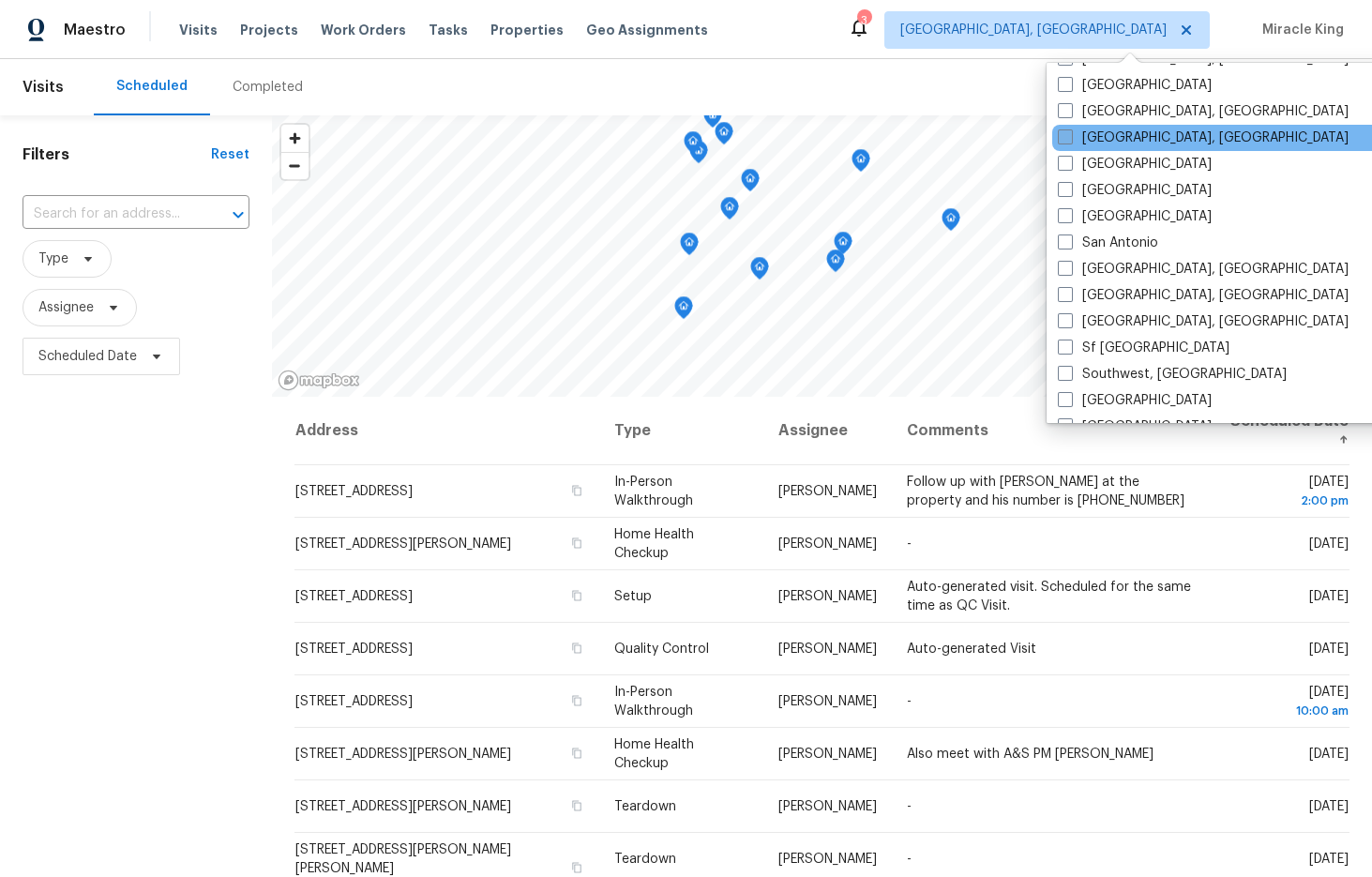
click at [1072, 135] on span at bounding box center [1065, 137] width 15 height 15
click at [1070, 135] on input "[GEOGRAPHIC_DATA], [GEOGRAPHIC_DATA]" at bounding box center [1063, 134] width 13 height 13
checkbox input "true"
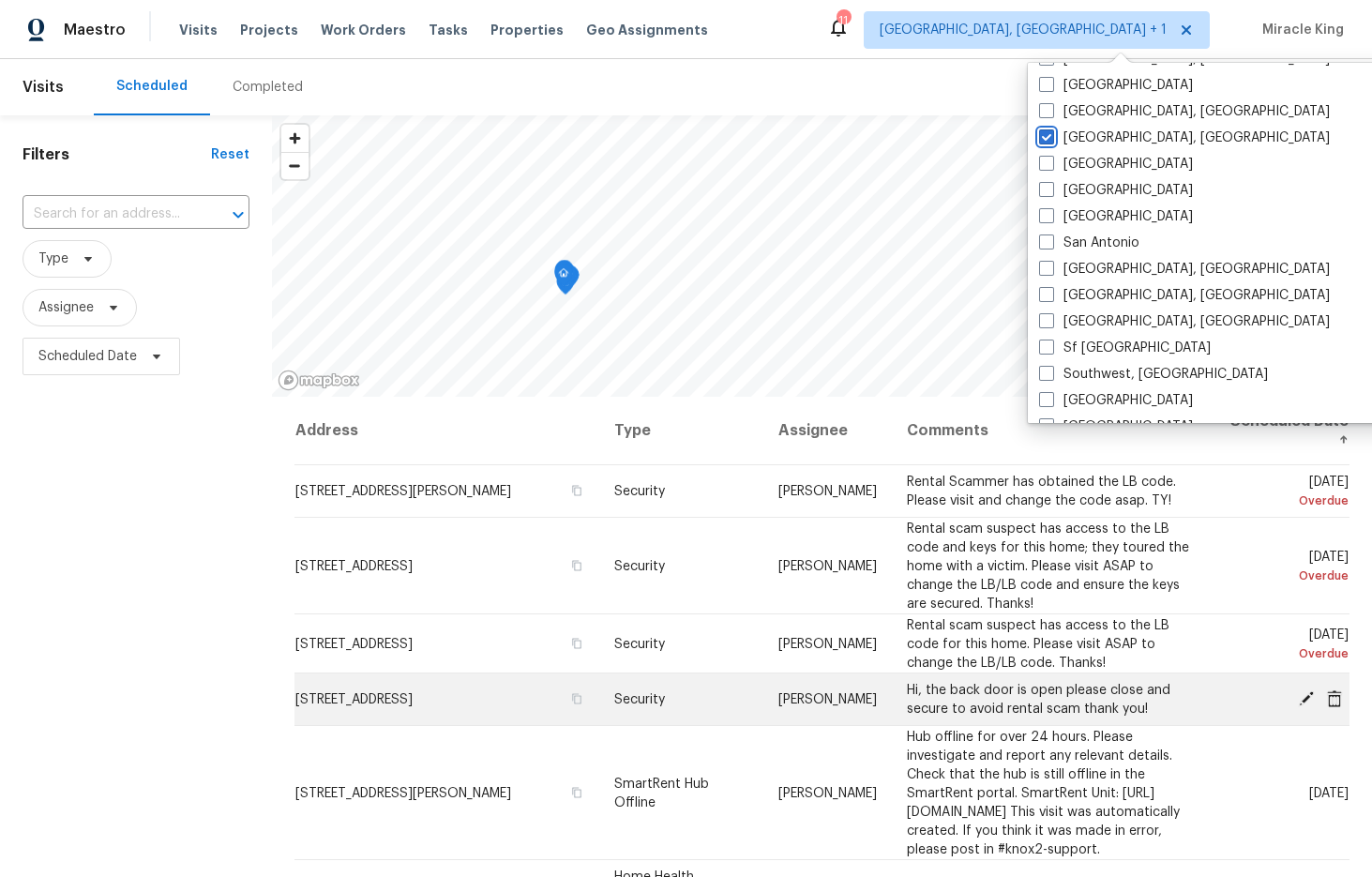
scroll to position [1217, 0]
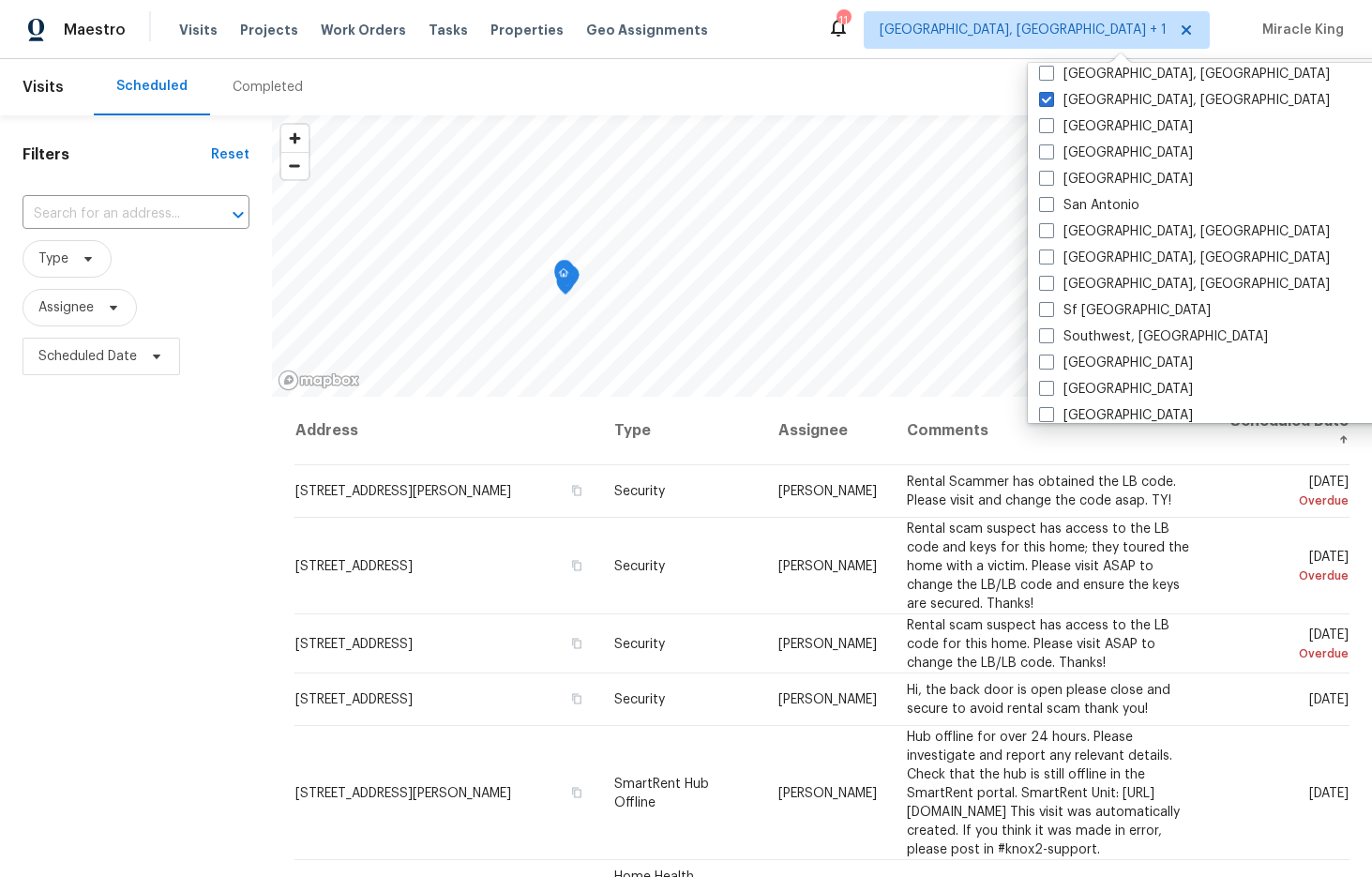
click at [1363, 707] on div "Address Type Assignee Comments Scheduled Date ↑ [STREET_ADDRESS][PERSON_NAME] S…" at bounding box center [821, 747] width 1100 height 702
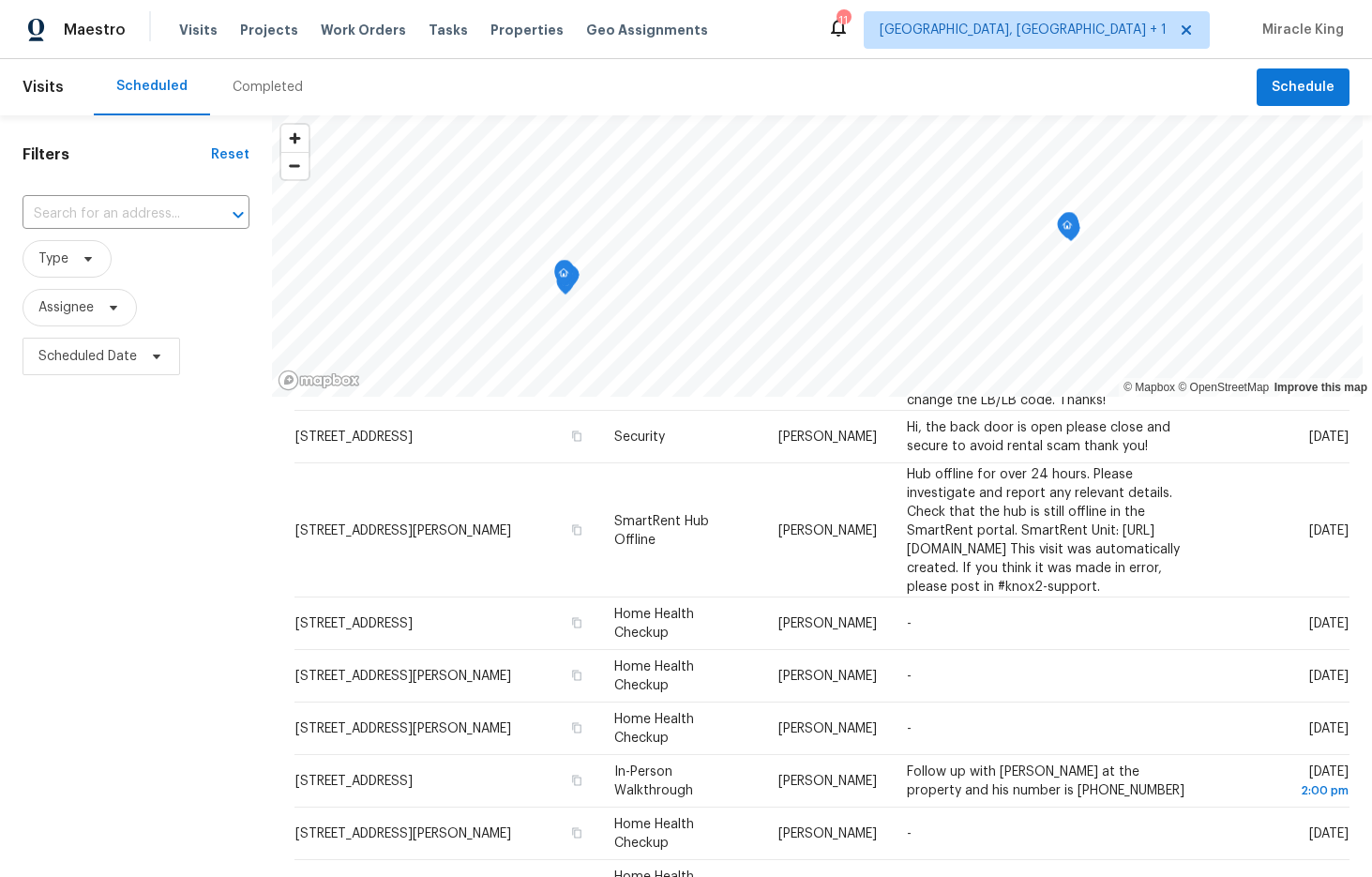
scroll to position [225, 0]
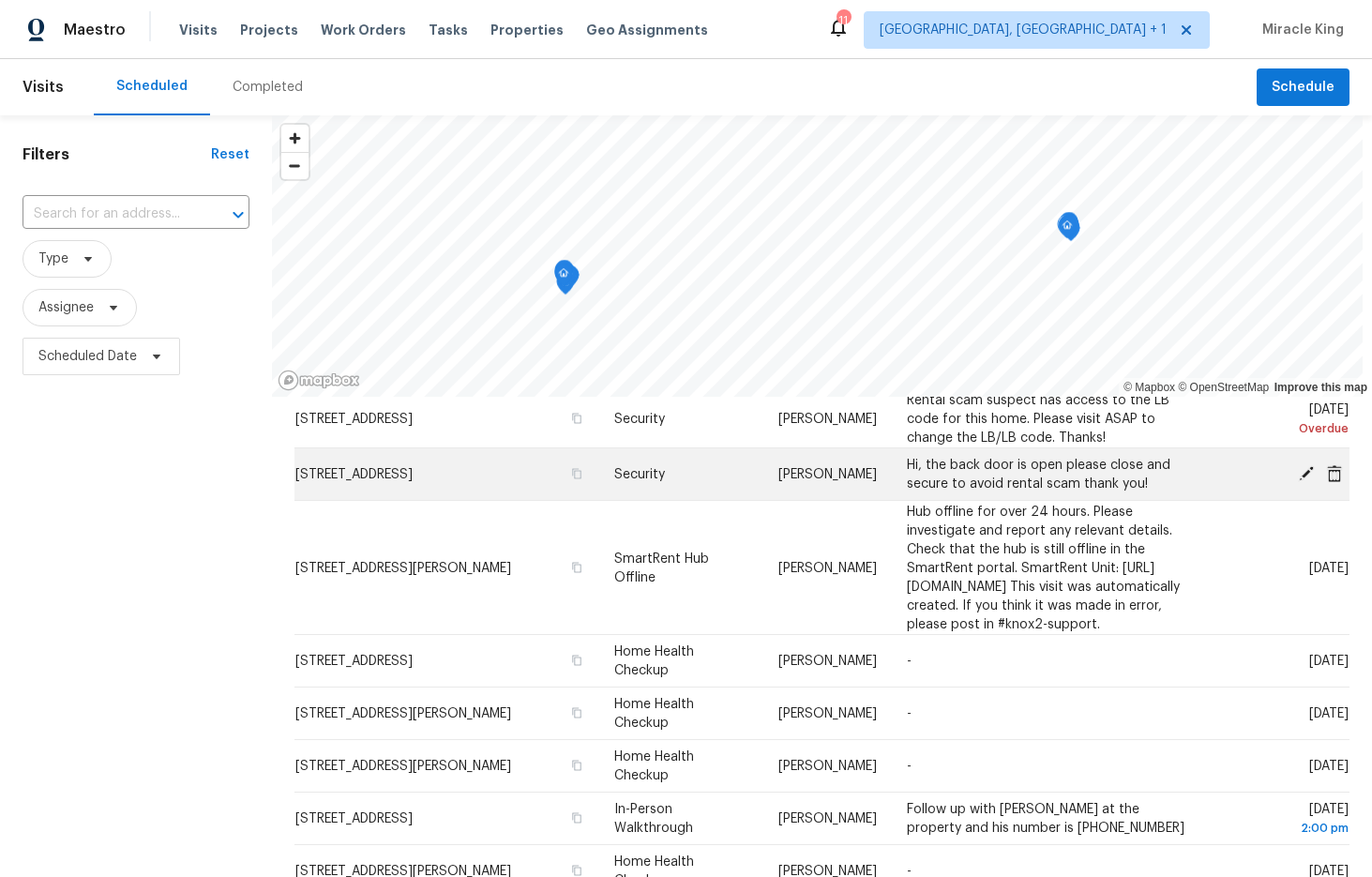
click at [1311, 473] on icon at bounding box center [1306, 473] width 17 height 17
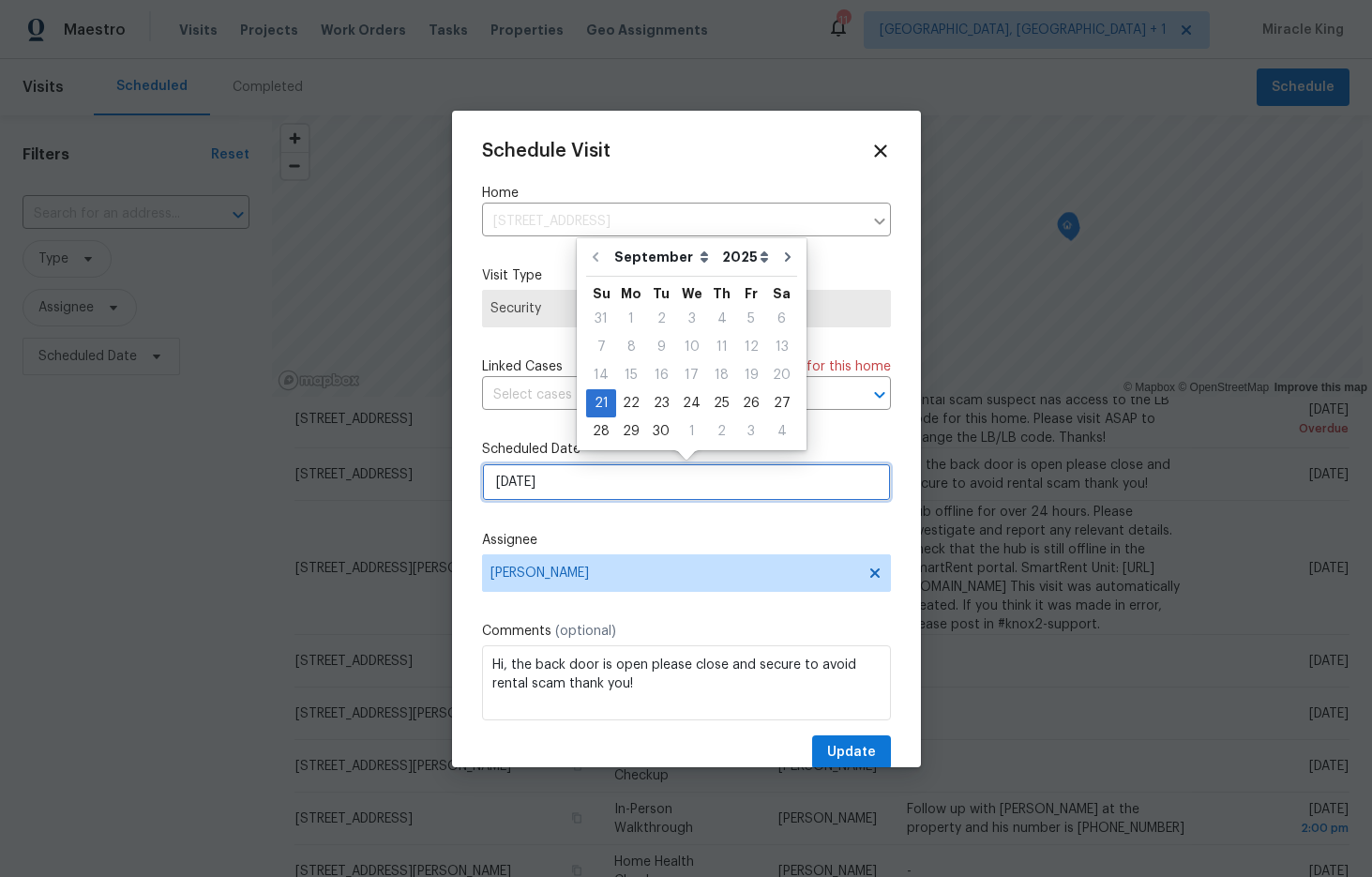
click at [726, 478] on input "[DATE]" at bounding box center [686, 482] width 409 height 38
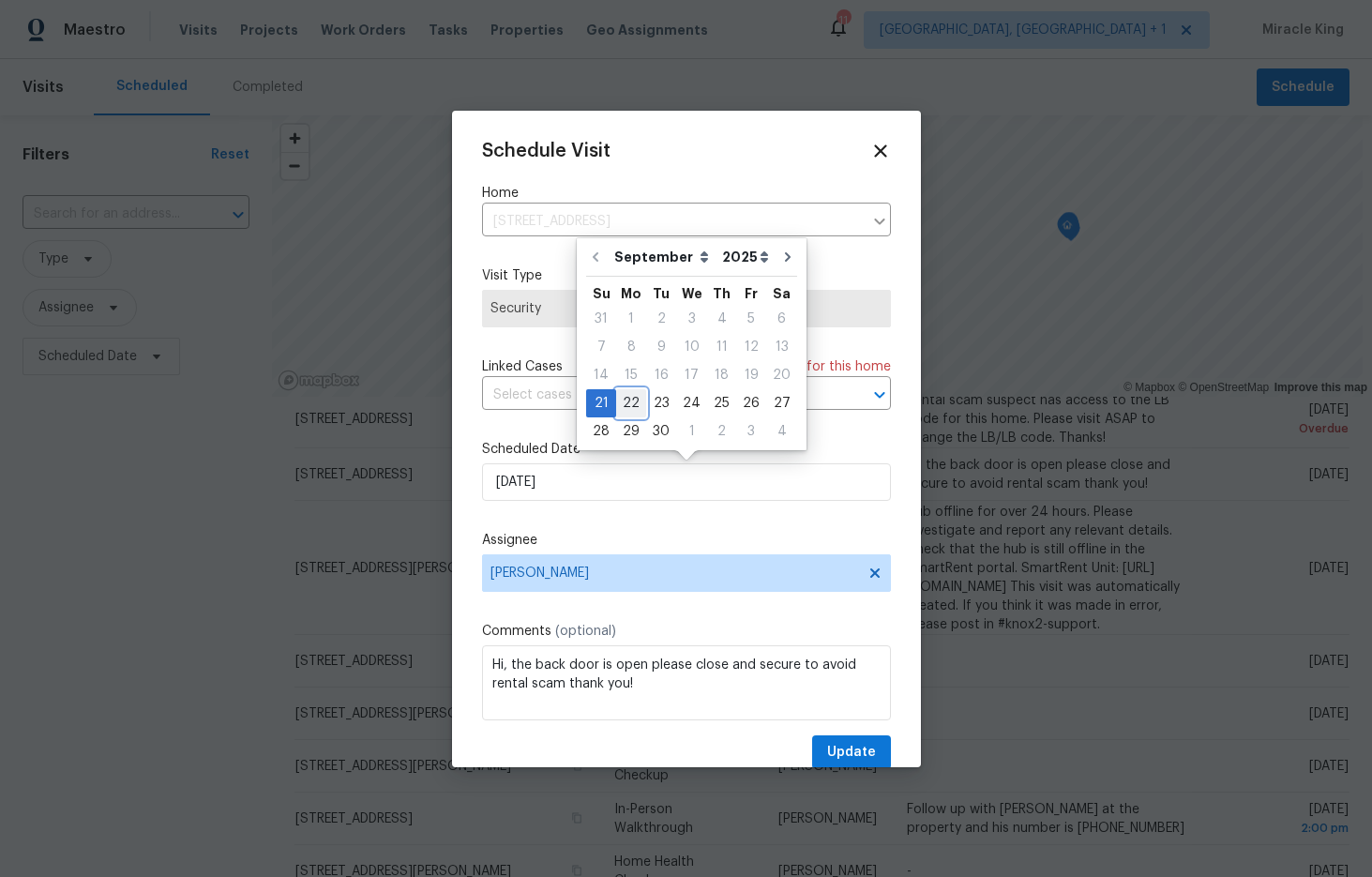
click at [627, 403] on div "22" at bounding box center [631, 403] width 30 height 26
type input "[DATE]"
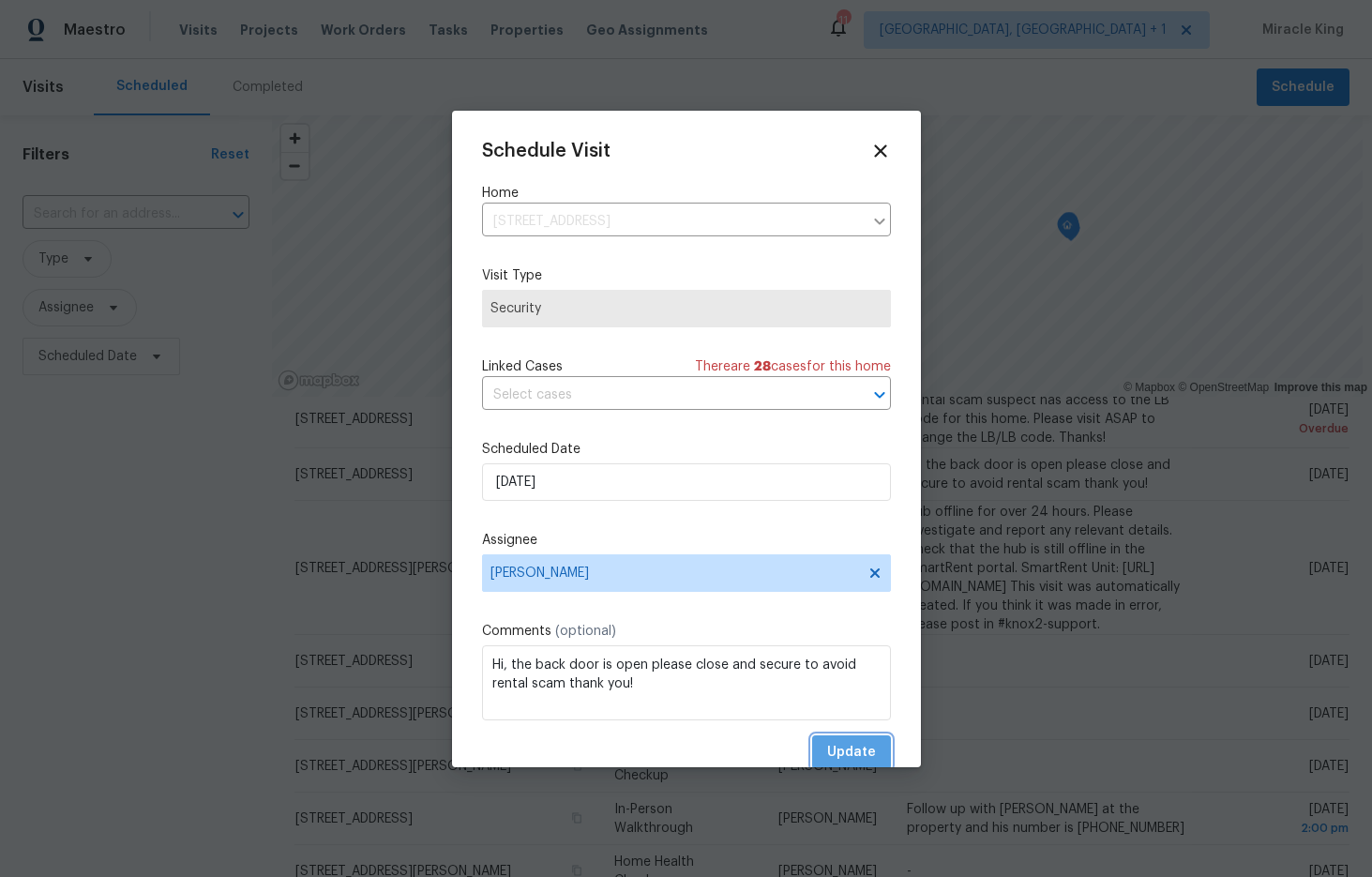
click at [877, 751] on button "Update" at bounding box center [851, 753] width 79 height 35
